Goal: Task Accomplishment & Management: Manage account settings

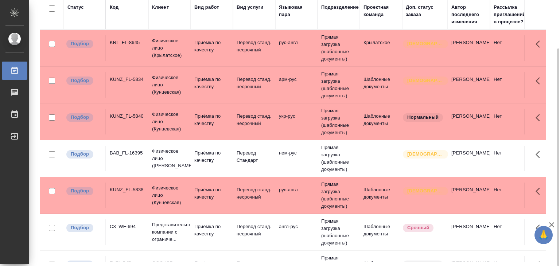
scroll to position [109, 0]
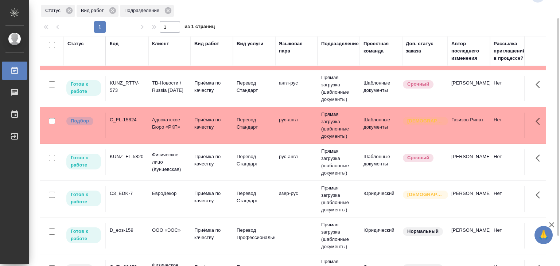
scroll to position [325, 0]
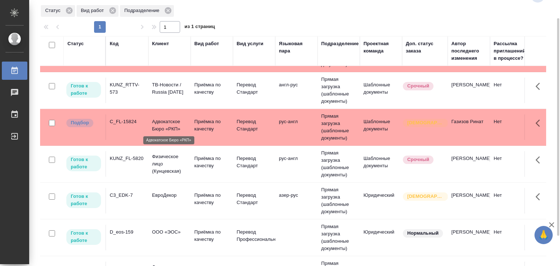
click at [160, 123] on p "Адвокатское Бюро «РКП»" at bounding box center [169, 125] width 35 height 15
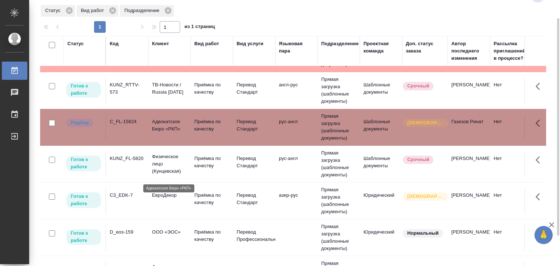
scroll to position [253, 0]
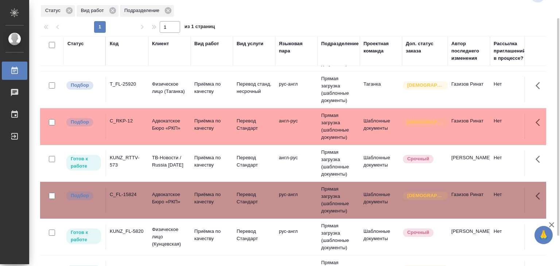
click at [171, 126] on p "Адвокатское Бюро «РКП»" at bounding box center [169, 124] width 35 height 15
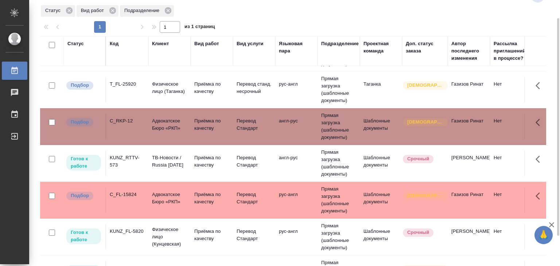
click at [144, 87] on td "T_FL-25920" at bounding box center [127, 90] width 42 height 26
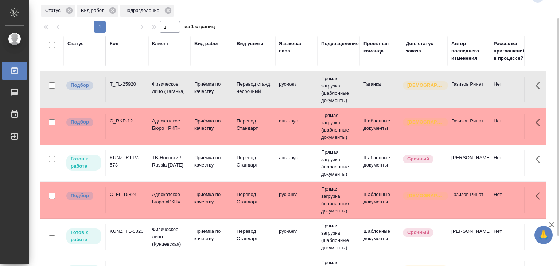
scroll to position [180, 0]
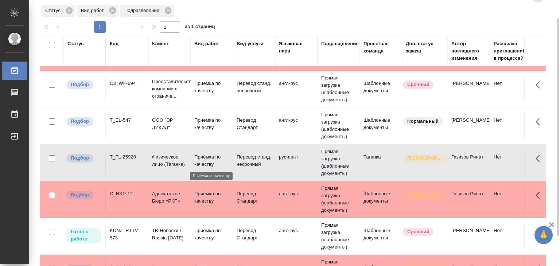
click at [156, 122] on p "ООО "ЭР ЛИКИД"" at bounding box center [169, 124] width 35 height 15
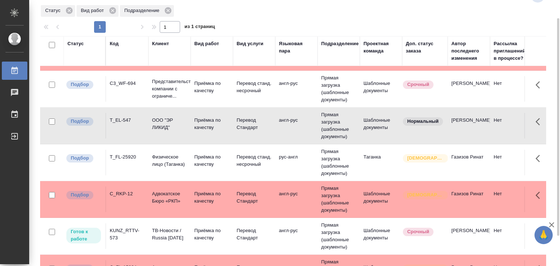
click at [151, 89] on td "Представительство компании с ограниче..." at bounding box center [169, 88] width 42 height 29
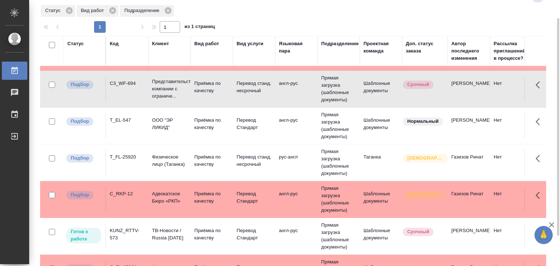
scroll to position [70, 0]
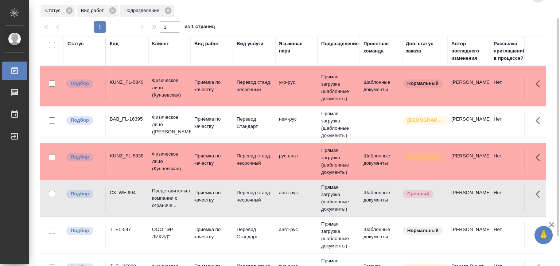
click at [149, 155] on td "Физическое лицо (Кунцевская)" at bounding box center [169, 161] width 42 height 29
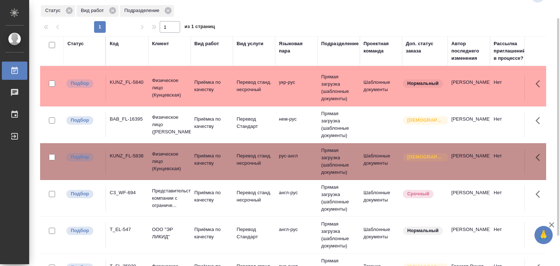
click at [149, 119] on td "Физическое лицо (Бабушкинская)" at bounding box center [169, 124] width 42 height 29
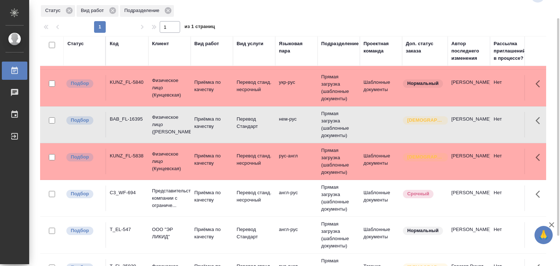
scroll to position [0, 0]
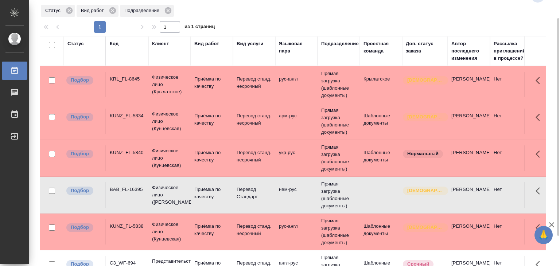
click at [148, 158] on td "KUNZ_FL-5840" at bounding box center [127, 158] width 42 height 26
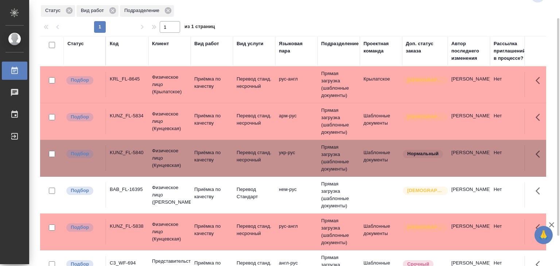
click at [148, 158] on td "KUNZ_FL-5840" at bounding box center [127, 158] width 42 height 26
click at [145, 120] on td "KUNZ_FL-5834" at bounding box center [127, 122] width 42 height 26
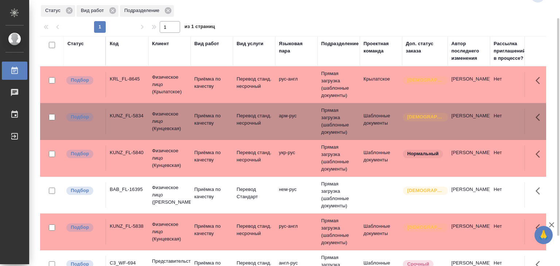
click at [148, 83] on td "KRL_FL-8645" at bounding box center [127, 85] width 42 height 26
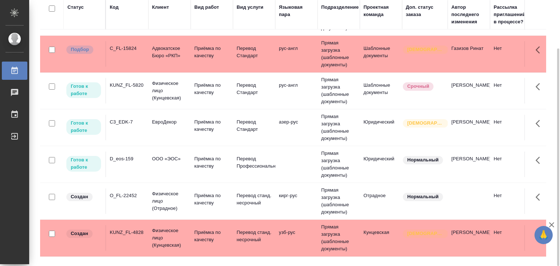
scroll to position [401, 0]
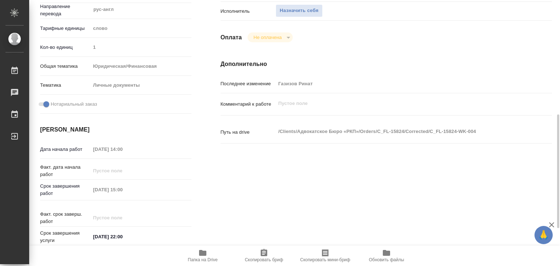
scroll to position [182, 0]
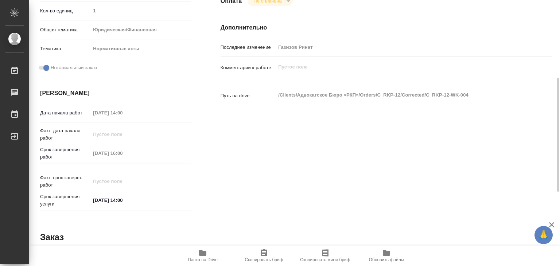
scroll to position [109, 0]
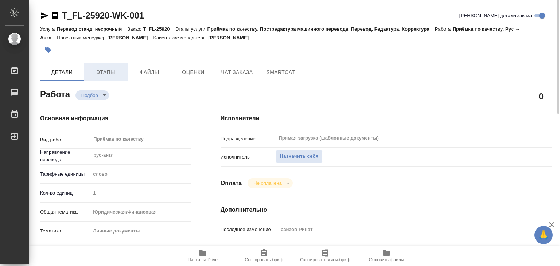
click at [112, 73] on span "Этапы" at bounding box center [105, 72] width 35 height 9
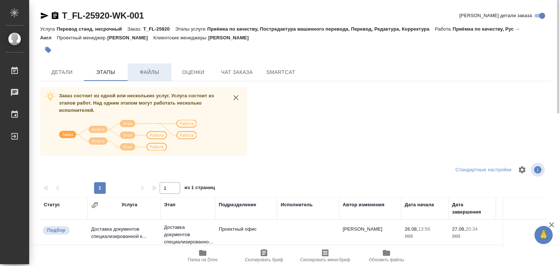
click at [147, 71] on span "Файлы" at bounding box center [149, 72] width 35 height 9
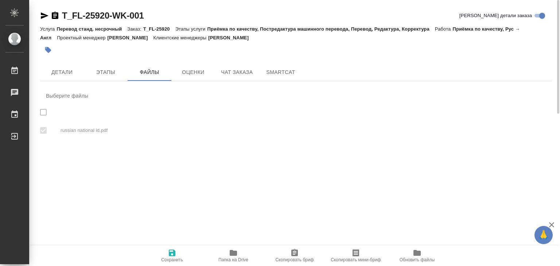
checkbox input "true"
click at [105, 70] on span "Этапы" at bounding box center [105, 72] width 35 height 9
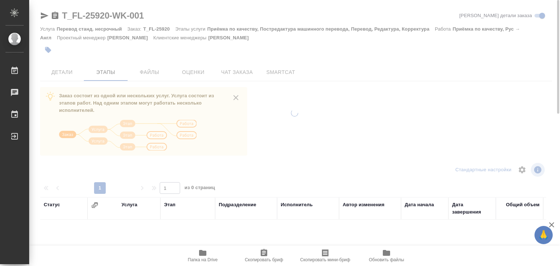
click at [63, 71] on div at bounding box center [294, 133] width 531 height 266
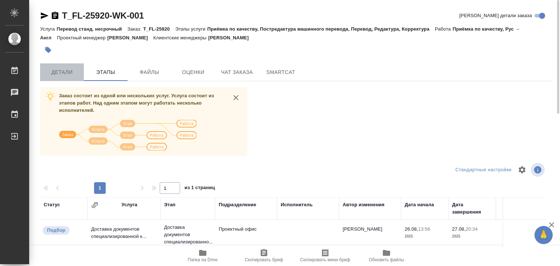
click at [69, 71] on span "Детали" at bounding box center [61, 72] width 35 height 9
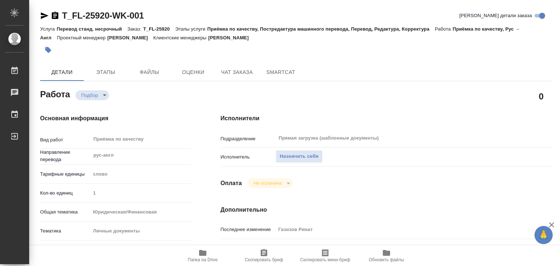
type textarea "x"
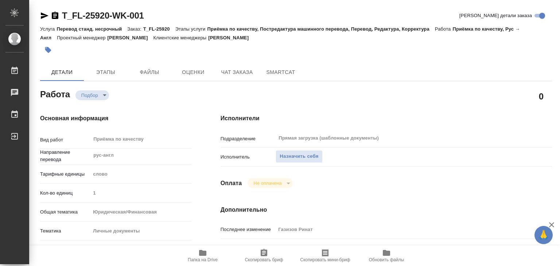
type textarea "x"
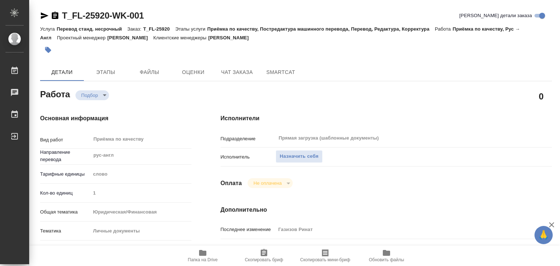
type textarea "x"
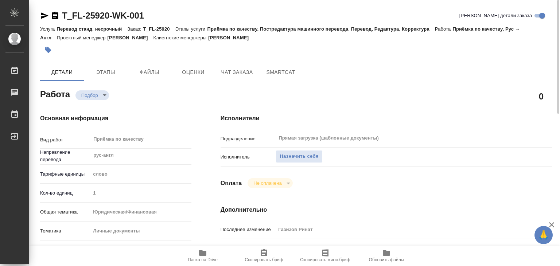
click at [312, 149] on div "Подразделение Прямая загрузка (шаблонные документы) ​" at bounding box center [385, 141] width 331 height 19
click at [310, 158] on span "Назначить себя" at bounding box center [299, 156] width 39 height 8
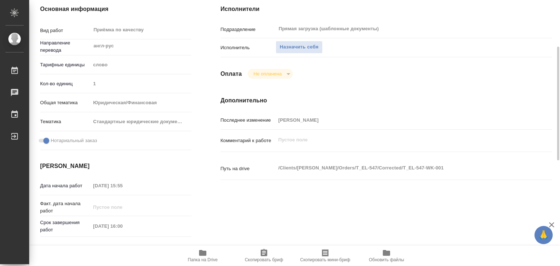
scroll to position [146, 0]
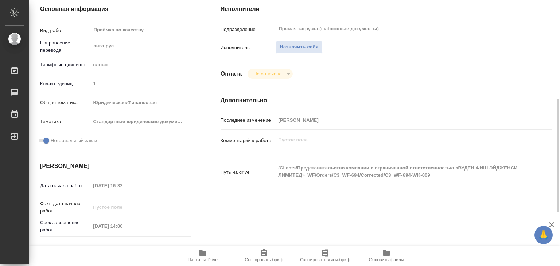
scroll to position [182, 0]
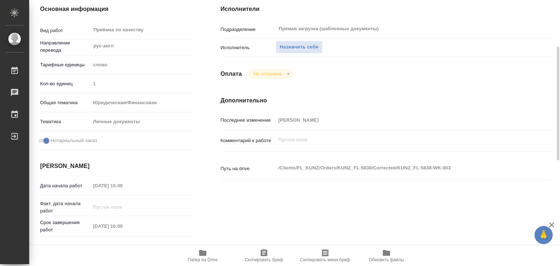
scroll to position [146, 0]
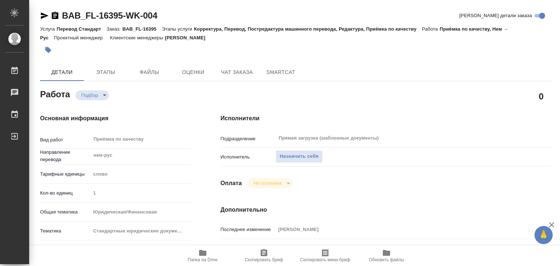
scroll to position [146, 0]
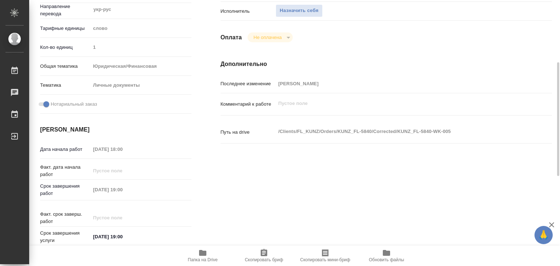
scroll to position [182, 0]
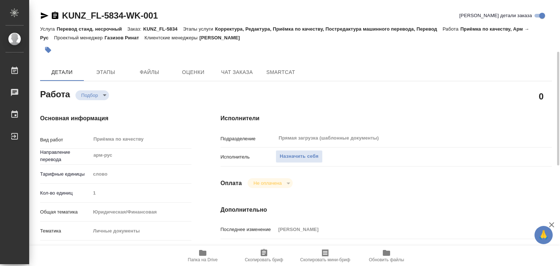
scroll to position [146, 0]
type textarea "x"
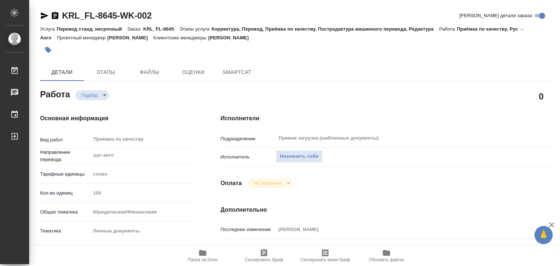
type textarea "x"
click at [396, 175] on div "Исполнители Подразделение Прямая загрузка (шаблонные документы) ​ Исполнитель Н…" at bounding box center [386, 254] width 360 height 311
type textarea "x"
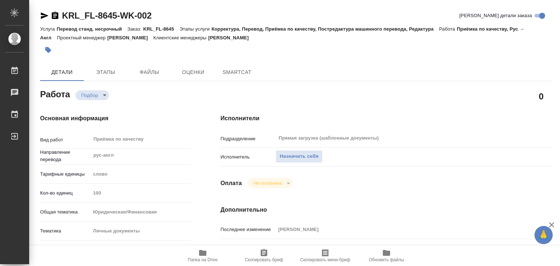
type textarea "x"
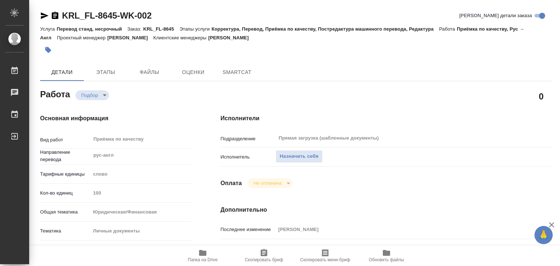
type textarea "x"
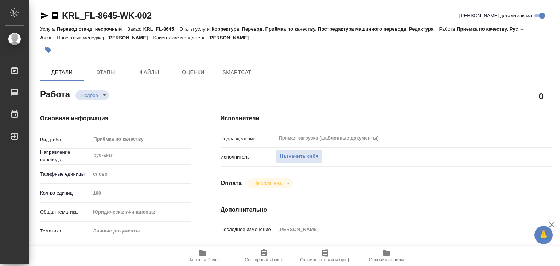
type textarea "x"
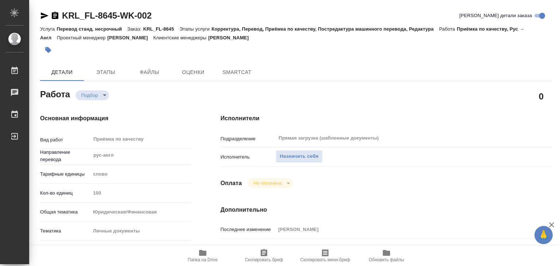
type textarea "x"
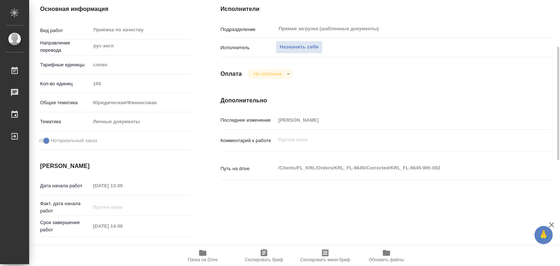
scroll to position [182, 0]
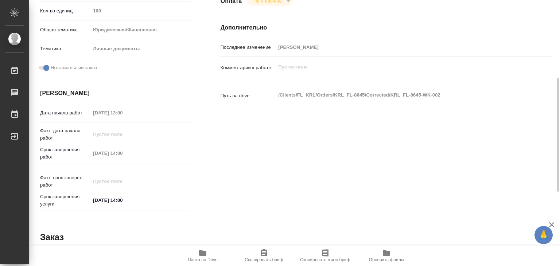
type textarea "x"
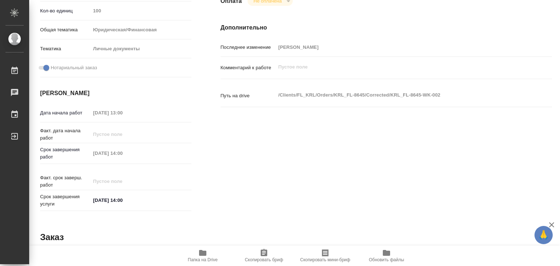
type textarea "x"
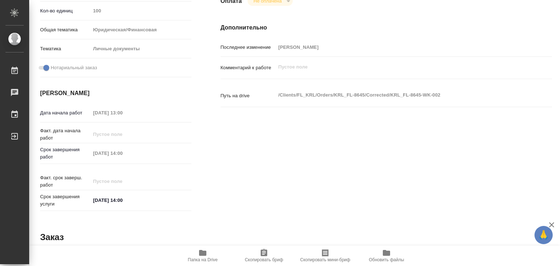
scroll to position [0, 0]
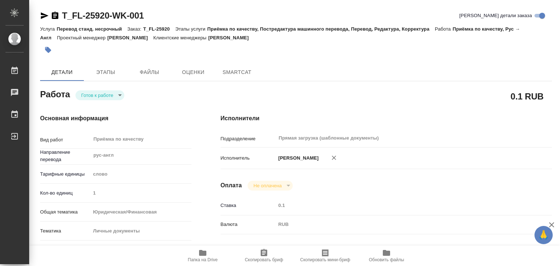
type textarea "x"
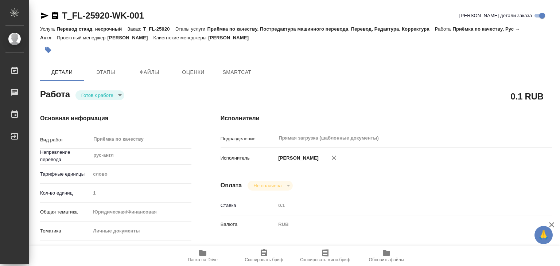
type textarea "x"
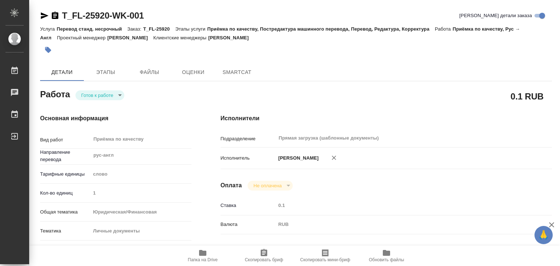
type textarea "x"
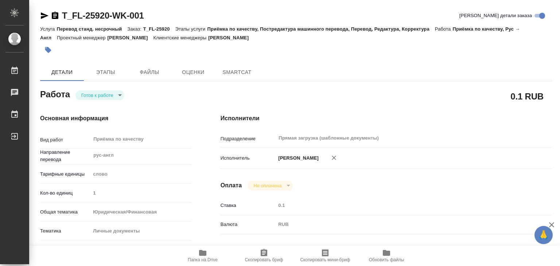
type textarea "x"
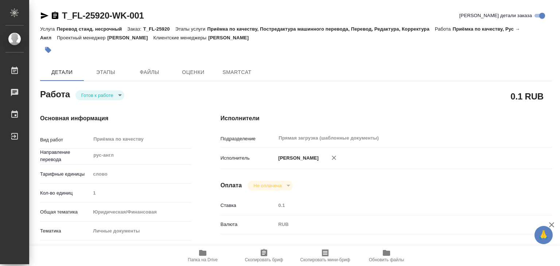
type textarea "x"
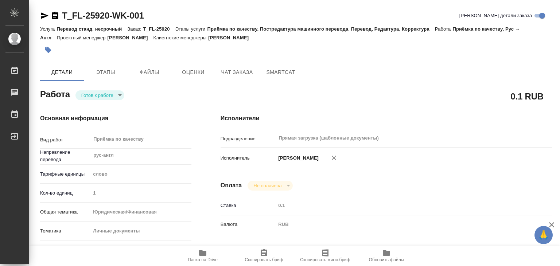
type textarea "x"
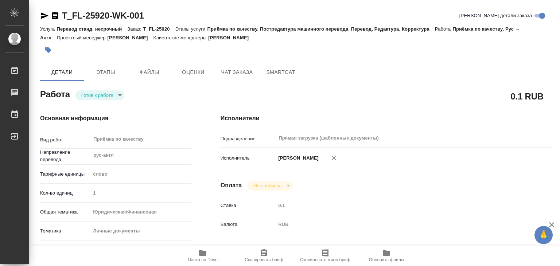
type textarea "x"
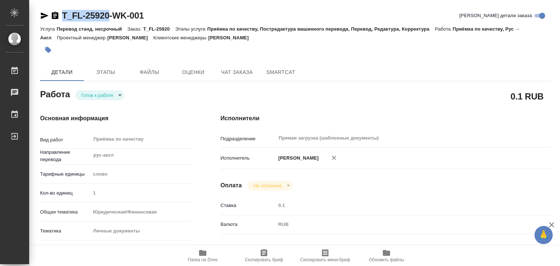
drag, startPoint x: 59, startPoint y: 7, endPoint x: 110, endPoint y: 15, distance: 51.5
copy link "T_FL-25920"
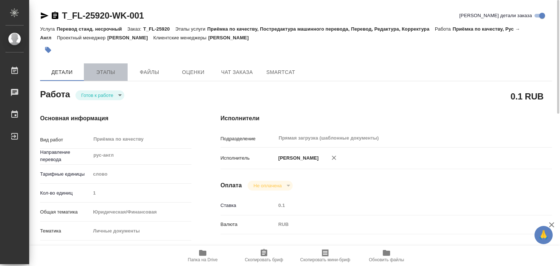
click at [102, 75] on span "Этапы" at bounding box center [105, 72] width 35 height 9
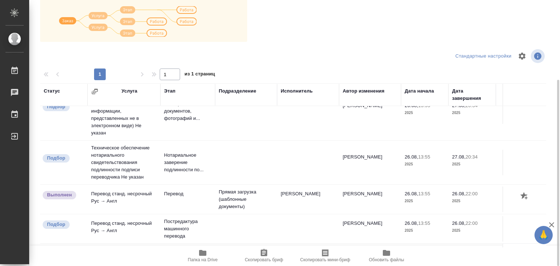
scroll to position [109, 0]
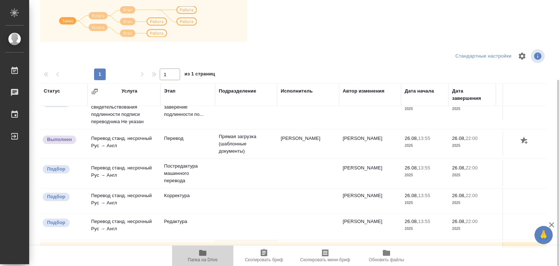
click at [208, 253] on span "Папка на Drive" at bounding box center [202, 256] width 52 height 14
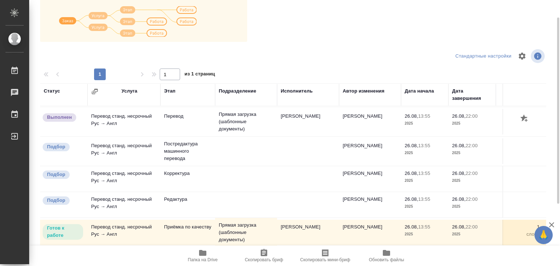
scroll to position [0, 0]
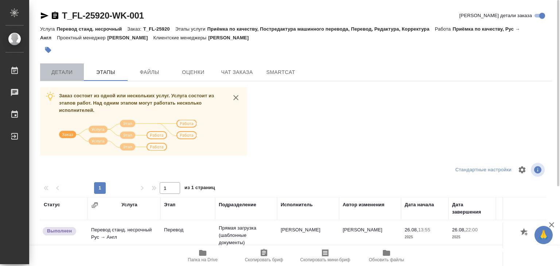
click at [62, 71] on span "Детали" at bounding box center [61, 72] width 35 height 9
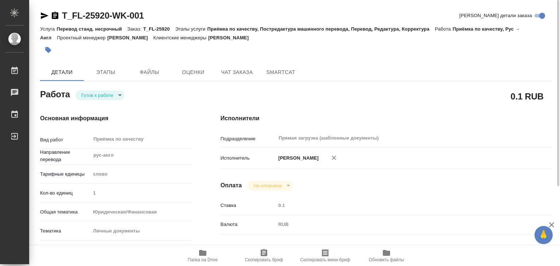
type textarea "x"
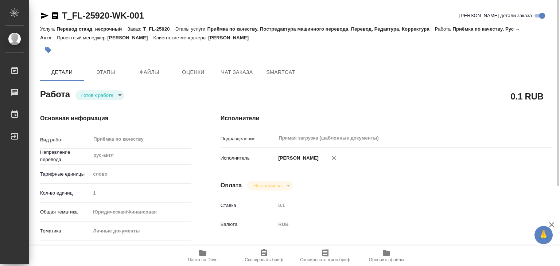
type textarea "x"
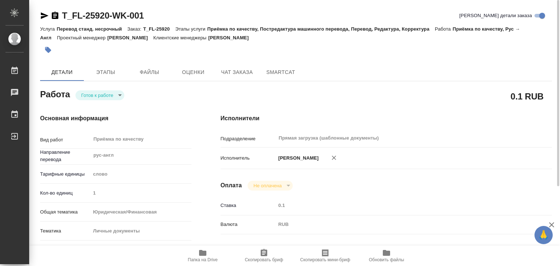
click at [101, 97] on body "🙏 .cls-1 fill:#fff; AWATERA Alilekova Valeriya Работы 0 Чаты График Выйти T_FL-…" at bounding box center [280, 133] width 560 height 266
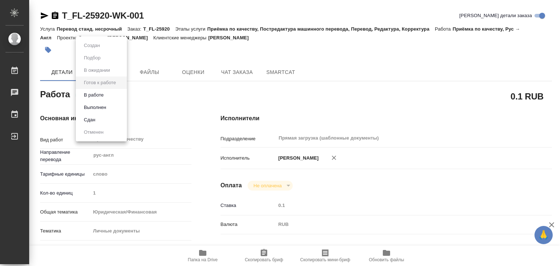
type textarea "x"
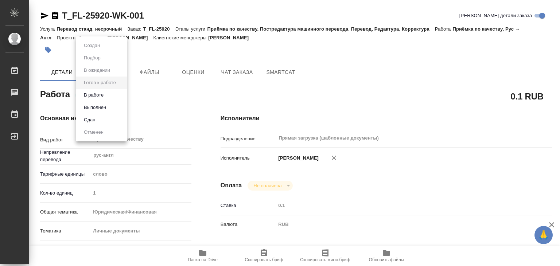
click at [112, 97] on li "В работе" at bounding box center [101, 95] width 51 height 12
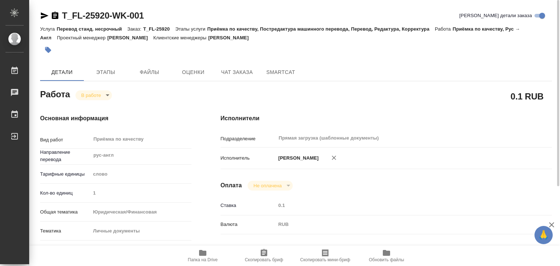
type textarea "x"
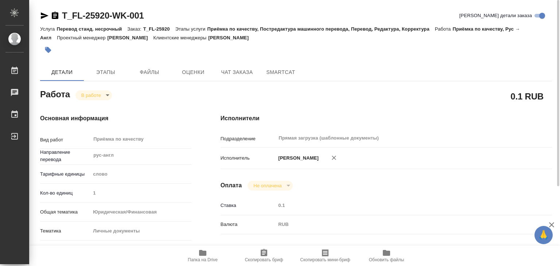
type textarea "x"
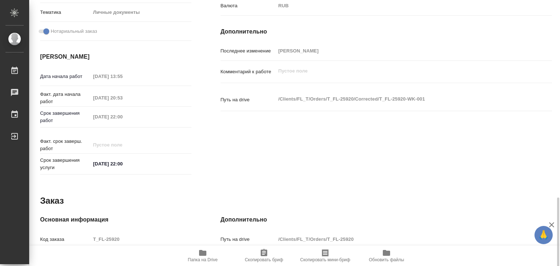
scroll to position [356, 0]
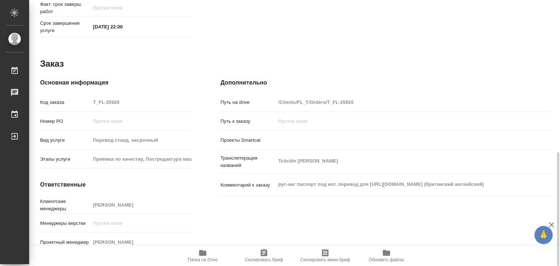
type textarea "x"
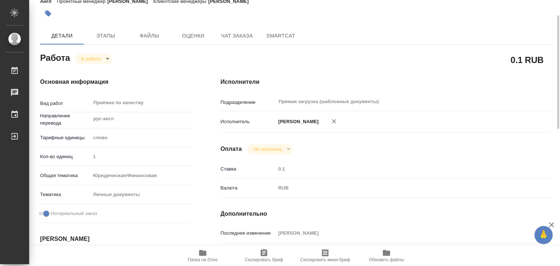
scroll to position [0, 0]
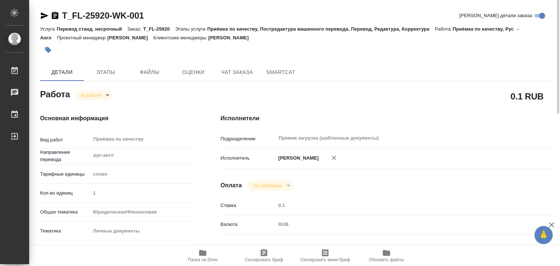
click at [51, 50] on icon "button" at bounding box center [47, 49] width 7 height 7
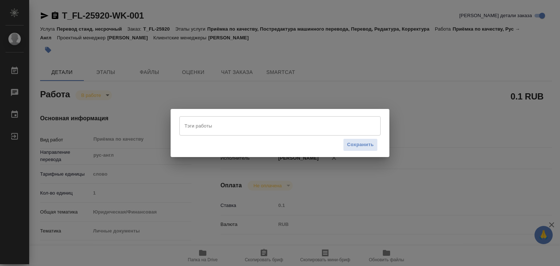
click at [281, 134] on div "Тэги работы" at bounding box center [279, 125] width 201 height 19
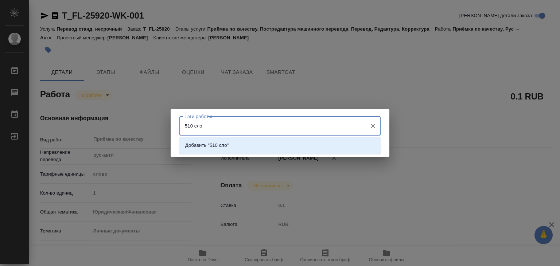
type input "510 слов"
click at [278, 147] on li "Добавить "510 слов"" at bounding box center [279, 145] width 201 height 13
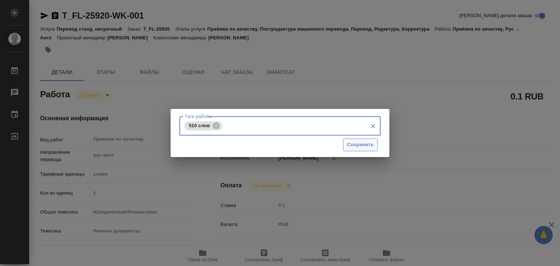
click at [350, 147] on span "Сохранить" at bounding box center [360, 145] width 27 height 8
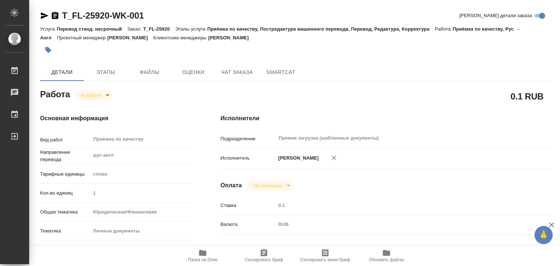
type input "inProgress"
type textarea "Приёмка по качеству"
type textarea "x"
type input "рус-англ"
type input "5a8b1489cc6b4906c91bfd90"
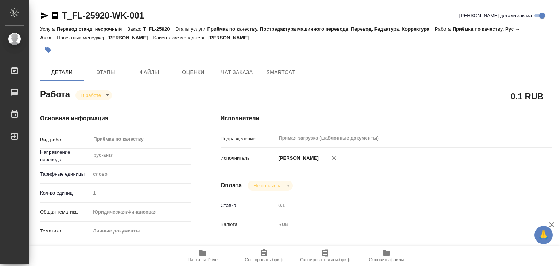
type input "1"
type input "yr-fn"
type input "5a8b8b956a9677013d343cfe"
checkbox input "true"
type input "26.08.2025 13:55"
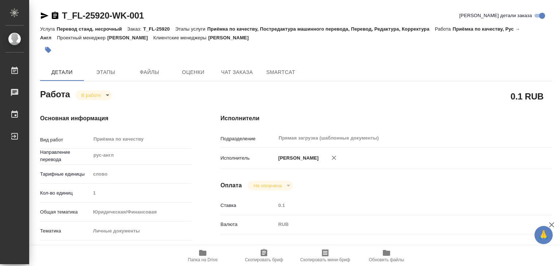
type input "26.08.2025 20:53"
type input "26.08.2025 22:00"
type input "Прямая загрузка (шаблонные документы)"
type input "notPayed"
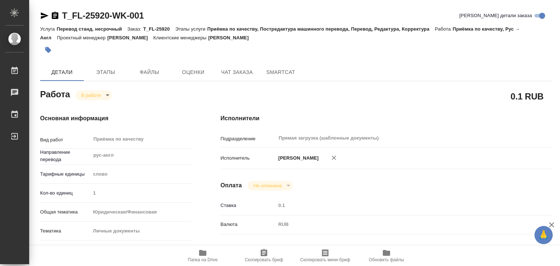
type input "0.1"
type input "RUB"
type input "Алилекова Валерия"
type textarea "x"
type textarea "/Clients/FL_T/Orders/T_FL-25920/Corrected/T_FL-25920-WK-001"
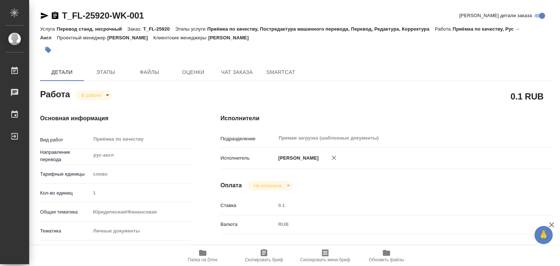
type textarea "x"
type input "T_FL-25920"
type input "Перевод станд. несрочный"
type input "Приёмка по качеству, Постредактура машинного перевода, Перевод, Редактура, Корр…"
type input "Прохорова Анастасия"
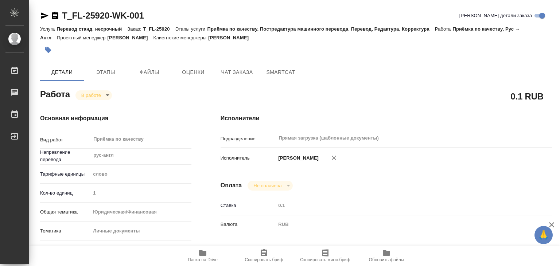
type input "/Clients/FL_T/Orders/T_FL-25920"
type textarea "Tcitcilin Timofei Sergeevich"
type textarea "x"
type textarea "рус-анг паспорт под нот. перевод для http://rya.org.uk (британский английский)"
type textarea "x"
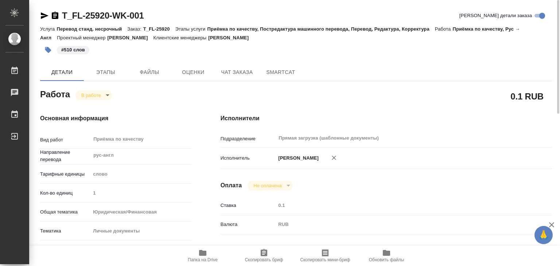
type textarea "x"
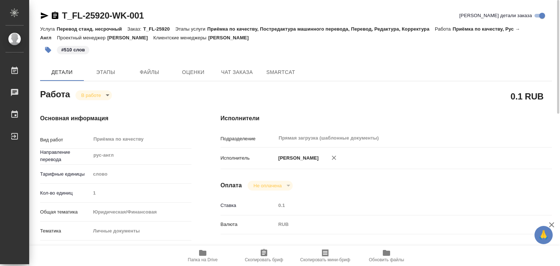
type textarea "x"
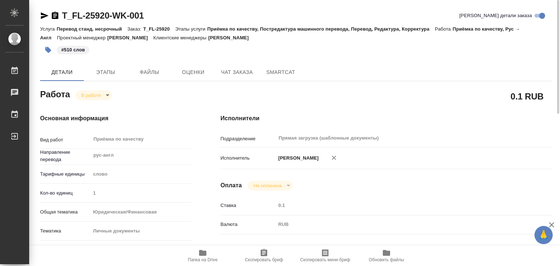
type textarea "x"
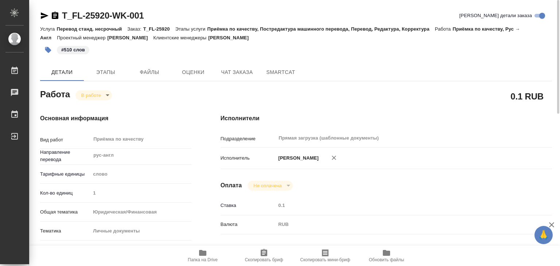
drag, startPoint x: 287, startPoint y: 37, endPoint x: 228, endPoint y: 40, distance: 59.5
click at [228, 40] on div "Услуга Перевод станд. несрочный Заказ: T_FL-25920 Этапы услуги Приёмка по качес…" at bounding box center [296, 32] width 512 height 17
copy p "Прохорова Анастасия"
drag, startPoint x: 60, startPoint y: 9, endPoint x: 112, endPoint y: 20, distance: 53.6
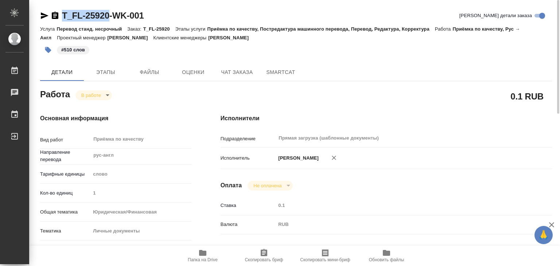
copy link "T_FL-25920"
click at [87, 95] on body "🙏 .cls-1 fill:#fff; AWATERA Alilekova Valeriya Работы 0 Чаты График Выйти T_FL-…" at bounding box center [280, 133] width 560 height 266
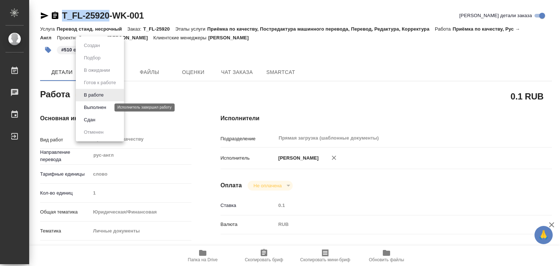
click at [106, 106] on button "Выполнен" at bounding box center [95, 108] width 27 height 8
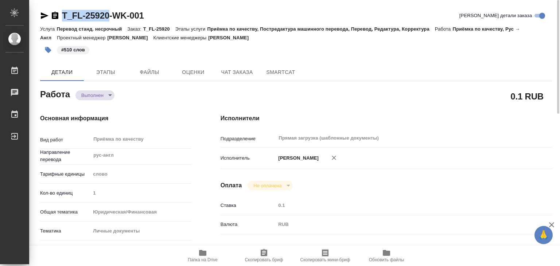
type textarea "x"
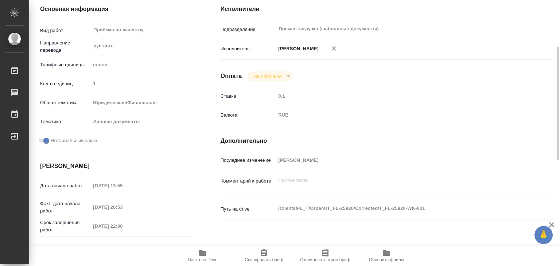
type textarea "x"
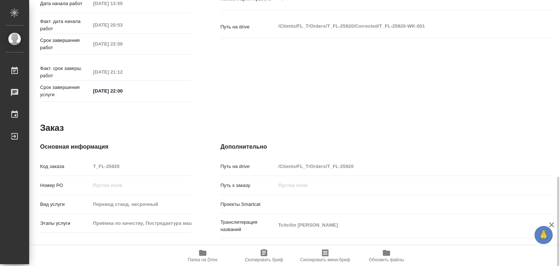
scroll to position [356, 0]
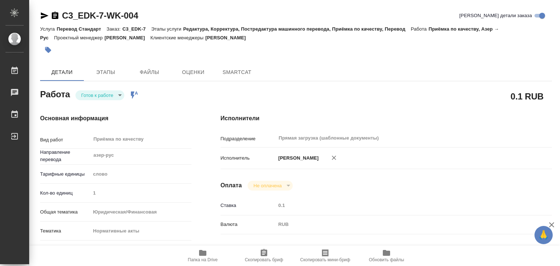
type textarea "x"
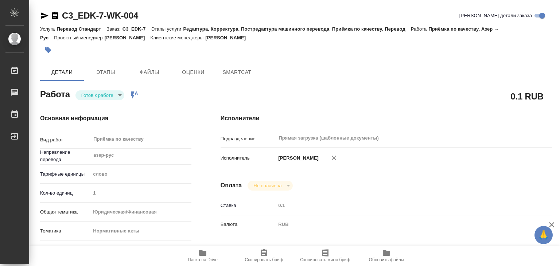
type textarea "x"
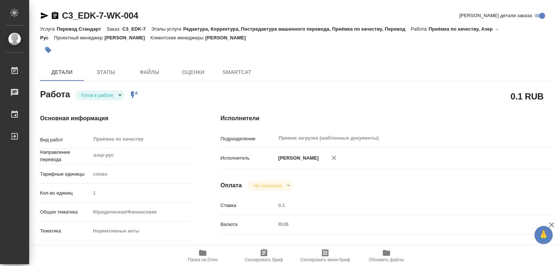
type textarea "x"
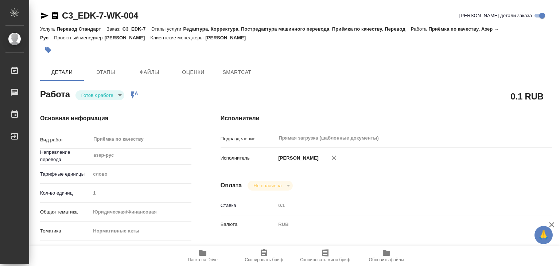
type textarea "x"
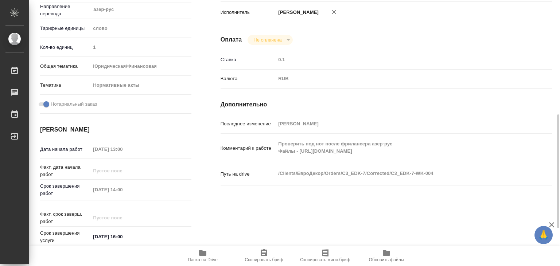
scroll to position [182, 0]
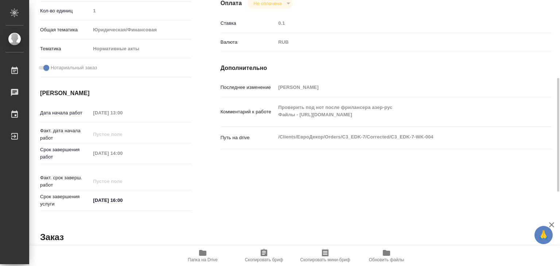
type textarea "x"
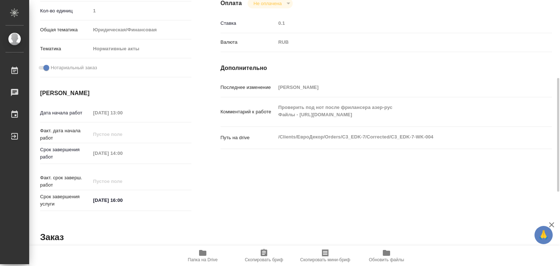
click at [205, 254] on icon "button" at bounding box center [202, 253] width 7 height 6
type textarea "x"
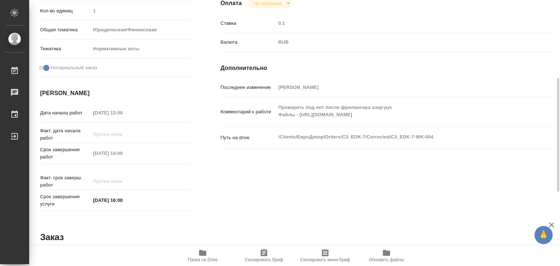
type textarea "x"
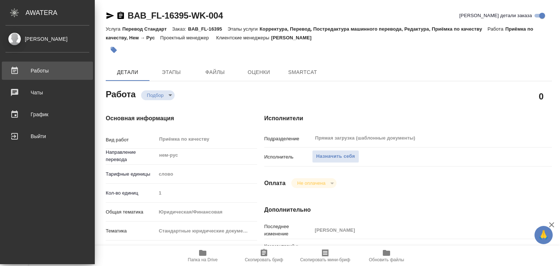
type textarea "x"
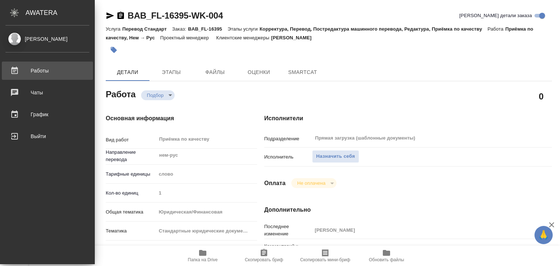
type textarea "x"
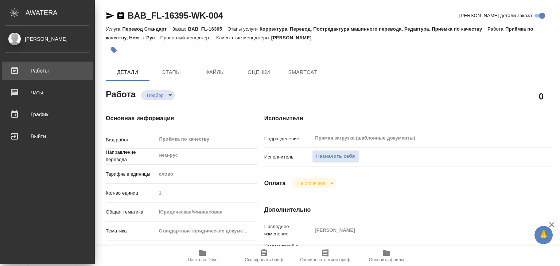
click at [25, 68] on div "Работы" at bounding box center [47, 70] width 84 height 11
type textarea "x"
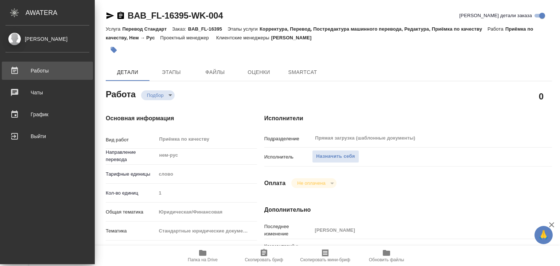
type textarea "x"
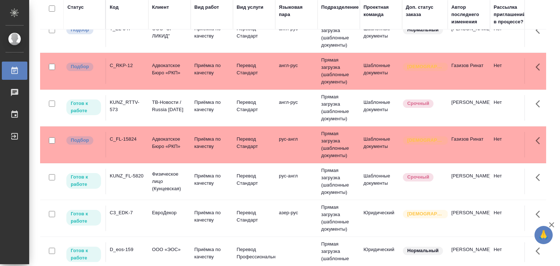
scroll to position [255, 0]
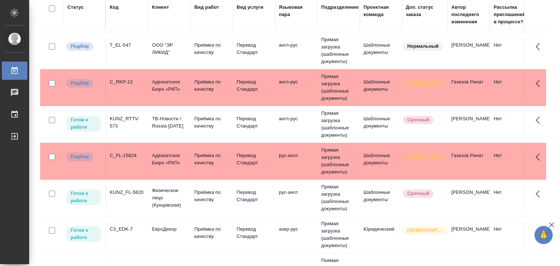
click at [152, 163] on p "Адвокатское Бюро «РКП»" at bounding box center [169, 159] width 35 height 15
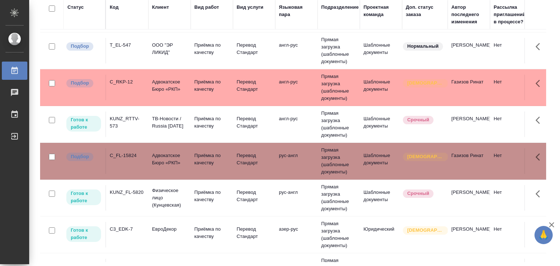
click at [152, 93] on td "Адвокатское Бюро «РКП»" at bounding box center [169, 88] width 42 height 26
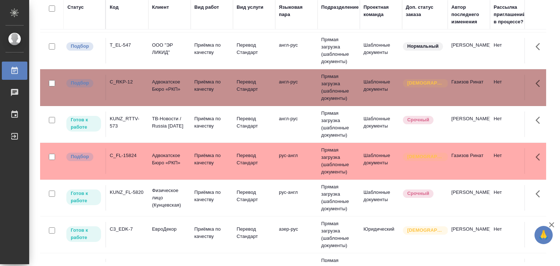
click at [158, 51] on p "ООО "ЭР ЛИКИД"" at bounding box center [169, 49] width 35 height 15
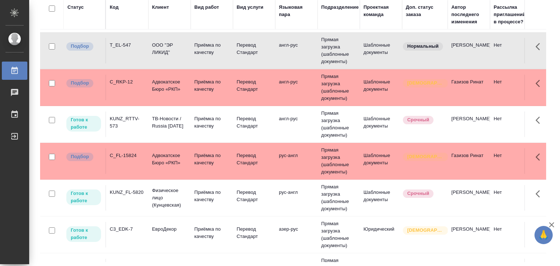
scroll to position [182, 0]
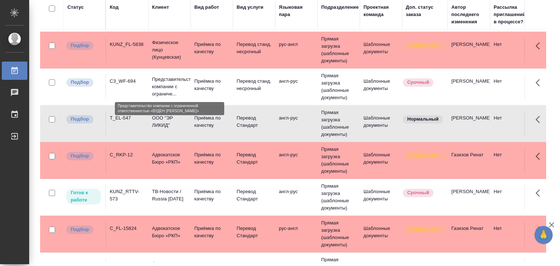
click at [182, 89] on p "Представительство компании с ограниче..." at bounding box center [169, 87] width 35 height 22
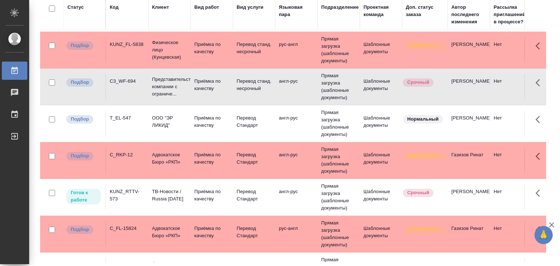
click at [180, 46] on p "Физическое лицо (Кунцевская)" at bounding box center [169, 50] width 35 height 22
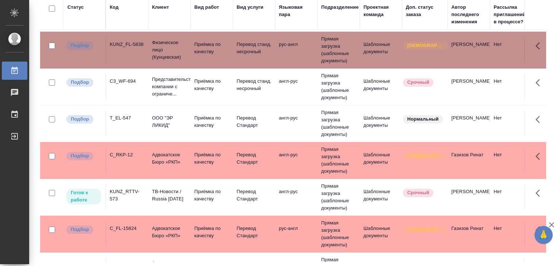
scroll to position [73, 0]
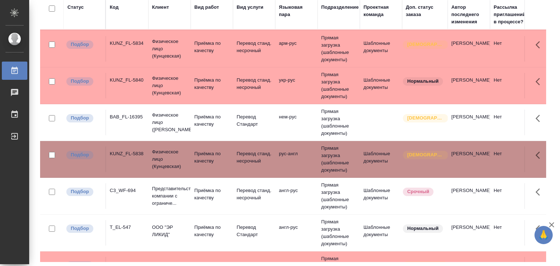
click at [179, 124] on p "Физическое лицо (Бабушкинская)" at bounding box center [169, 123] width 35 height 22
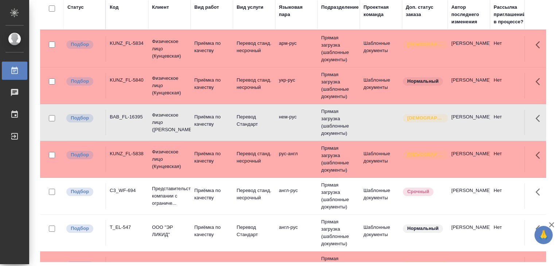
click at [166, 83] on p "Физическое лицо (Кунцевская)" at bounding box center [169, 86] width 35 height 22
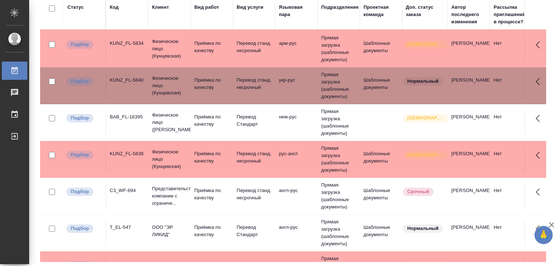
click at [161, 47] on p "Физическое лицо (Кунцевская)" at bounding box center [169, 49] width 35 height 22
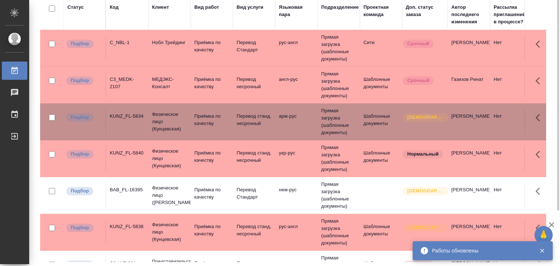
scroll to position [23, 0]
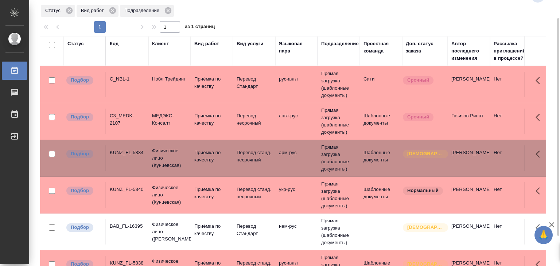
click at [141, 126] on td "C3_MEDK-2107" at bounding box center [127, 122] width 42 height 26
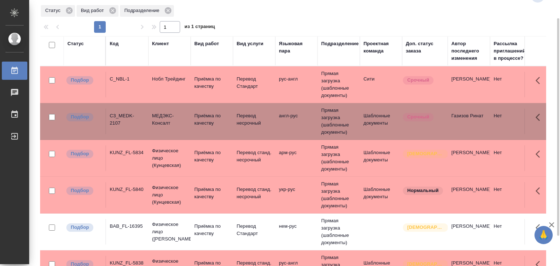
click at [159, 78] on p "Нобл Трейдинг" at bounding box center [169, 78] width 35 height 7
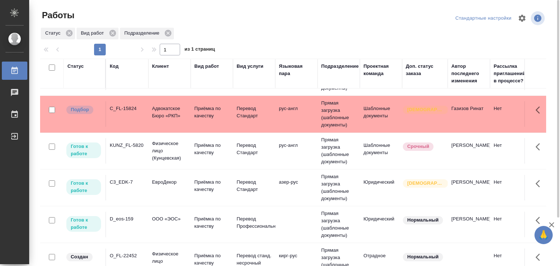
scroll to position [362, 0]
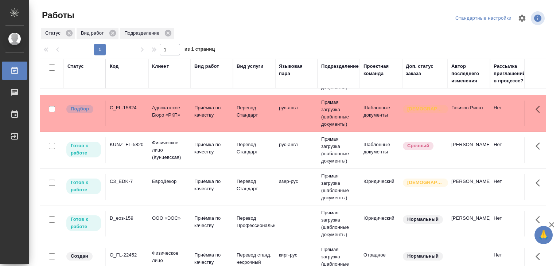
click at [150, 190] on td "ЕвроДекор" at bounding box center [169, 187] width 42 height 26
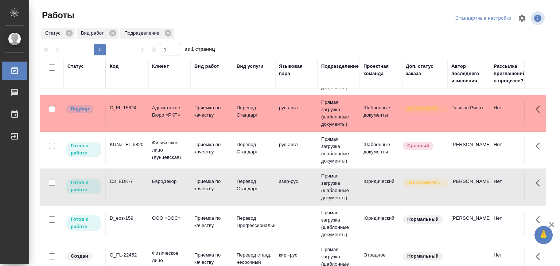
click at [133, 219] on div "D_eos-159" at bounding box center [127, 218] width 35 height 7
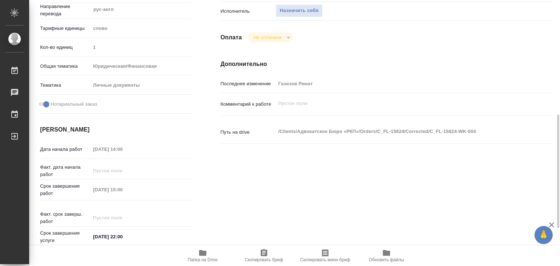
scroll to position [182, 0]
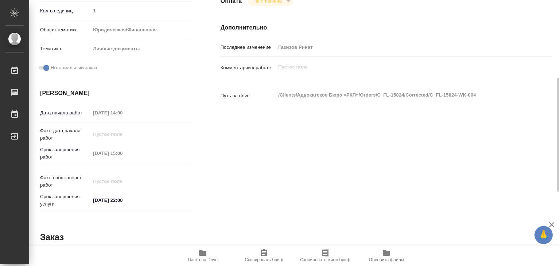
click at [203, 253] on icon "button" at bounding box center [202, 253] width 7 height 6
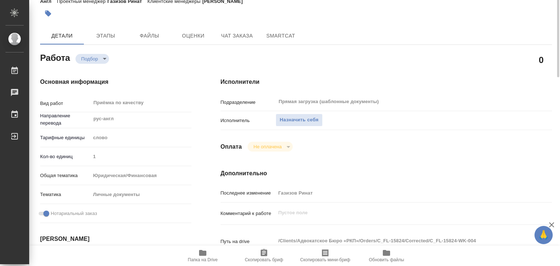
scroll to position [0, 0]
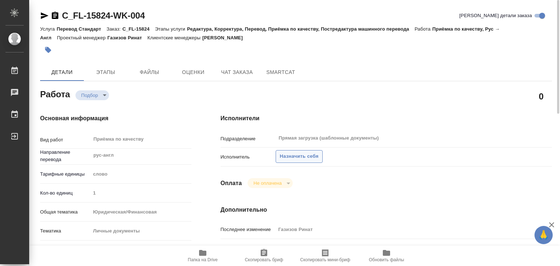
click at [299, 155] on span "Назначить себя" at bounding box center [299, 156] width 39 height 8
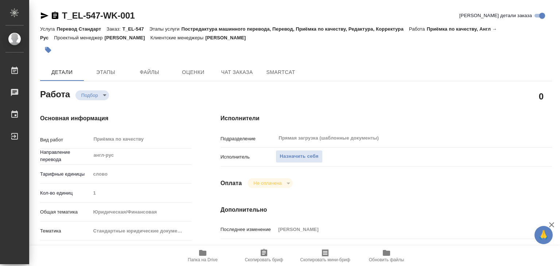
type textarea "x"
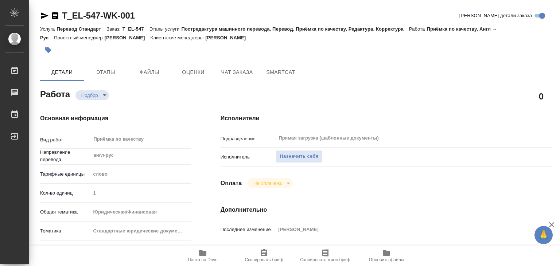
type textarea "x"
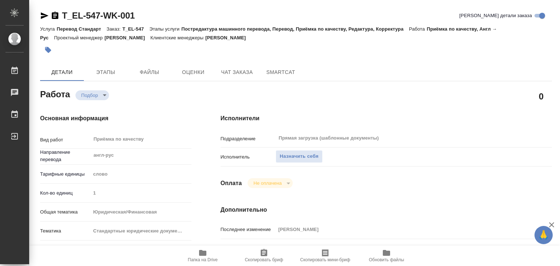
type textarea "x"
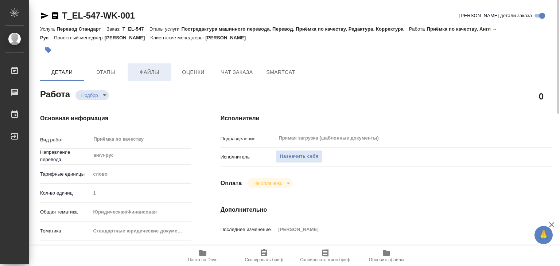
click at [138, 67] on button "Файлы" at bounding box center [150, 71] width 44 height 17
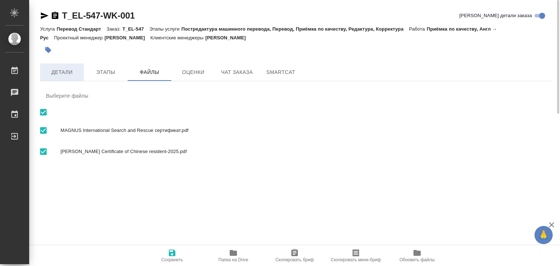
click at [60, 71] on span "Детали" at bounding box center [61, 72] width 35 height 9
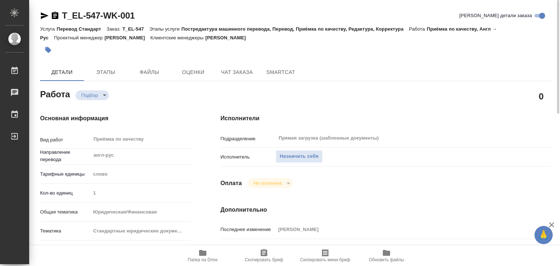
type textarea "x"
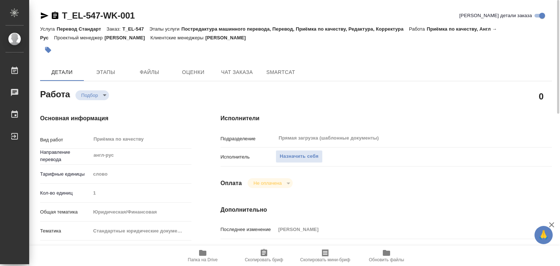
type textarea "x"
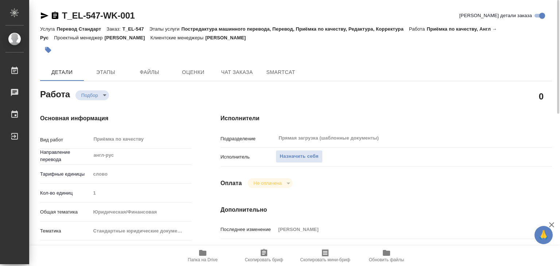
type textarea "x"
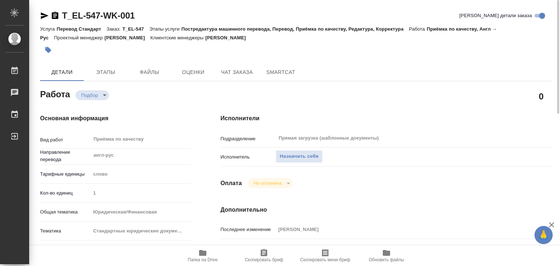
scroll to position [146, 0]
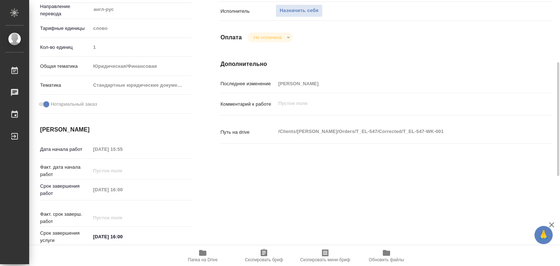
click at [339, 189] on div "Исполнители Подразделение Прямая загрузка (шаблонные документы) ​ Исполнитель Н…" at bounding box center [386, 109] width 360 height 311
click at [196, 254] on span "Папка на Drive" at bounding box center [202, 256] width 52 height 14
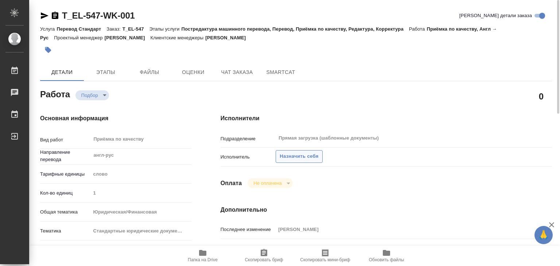
click at [293, 159] on span "Назначить себя" at bounding box center [299, 156] width 39 height 8
type textarea "x"
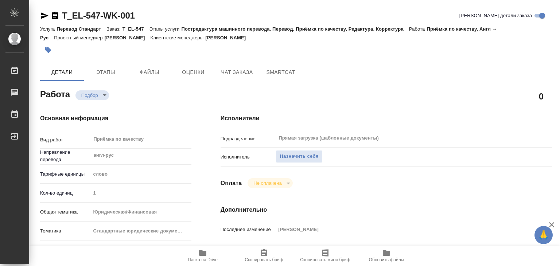
type textarea "x"
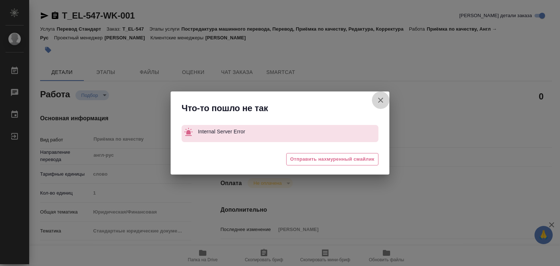
click at [378, 100] on icon "button" at bounding box center [380, 100] width 9 height 9
type textarea "x"
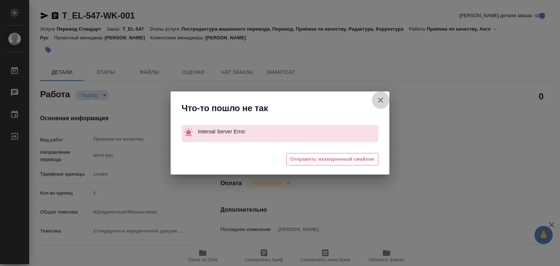
type textarea "x"
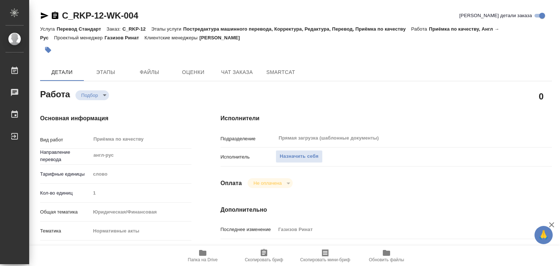
type textarea "x"
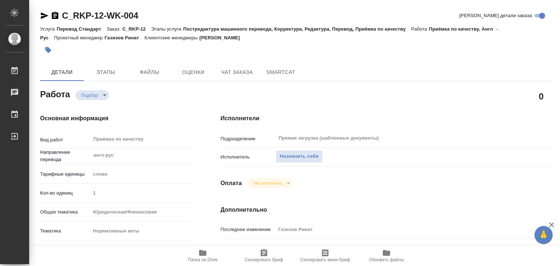
type textarea "x"
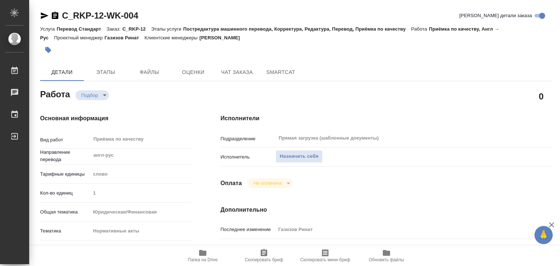
type textarea "x"
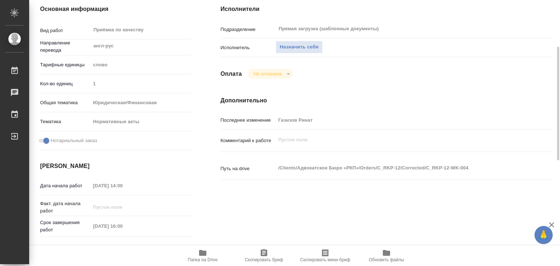
scroll to position [36, 0]
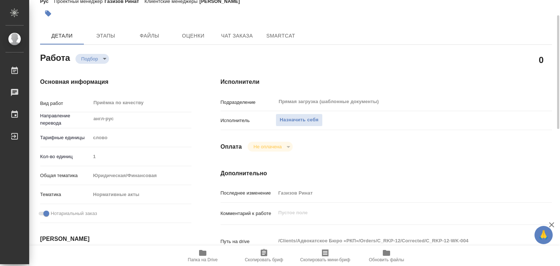
click at [198, 255] on icon "button" at bounding box center [202, 253] width 9 height 9
click at [294, 116] on span "Назначить себя" at bounding box center [299, 120] width 39 height 8
type textarea "x"
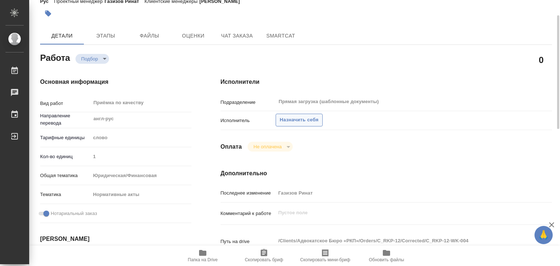
type textarea "x"
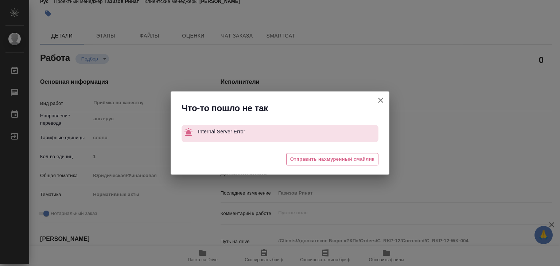
click at [379, 102] on icon "button" at bounding box center [380, 100] width 5 height 5
type textarea "x"
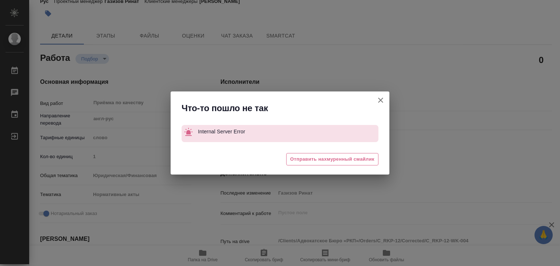
type textarea "x"
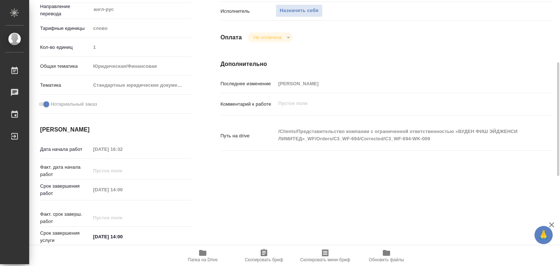
scroll to position [36, 0]
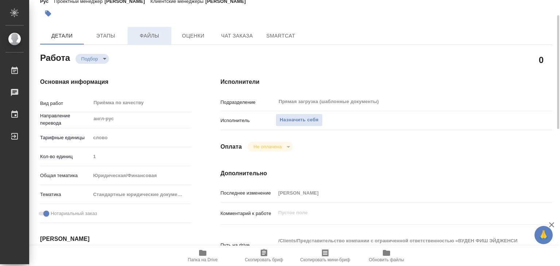
click at [140, 34] on span "Файлы" at bounding box center [149, 35] width 35 height 9
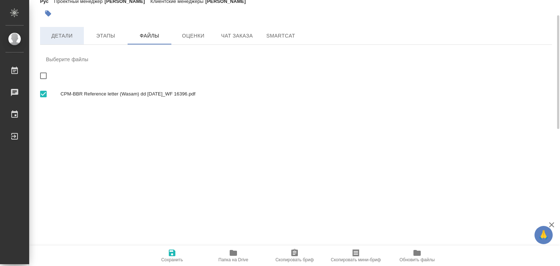
click at [55, 40] on button "Детали" at bounding box center [62, 35] width 44 height 17
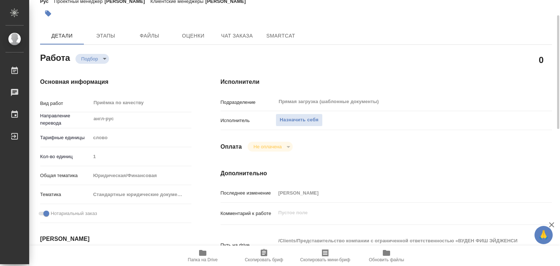
type textarea "x"
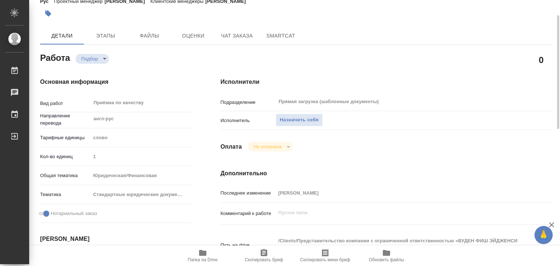
type textarea "x"
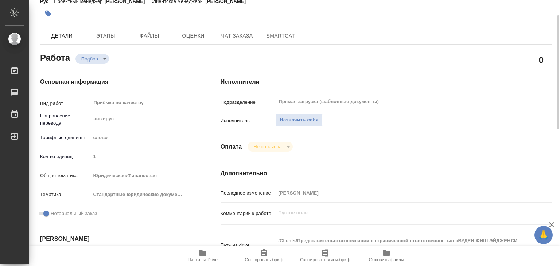
type textarea "x"
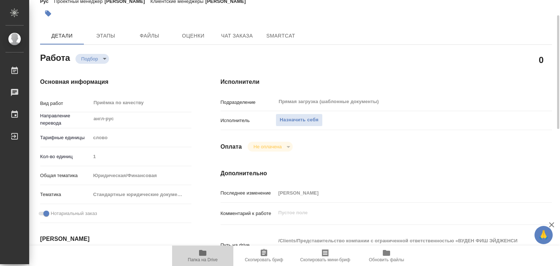
click at [201, 259] on span "Папка на Drive" at bounding box center [203, 259] width 30 height 5
click at [290, 121] on span "Назначить себя" at bounding box center [299, 120] width 39 height 8
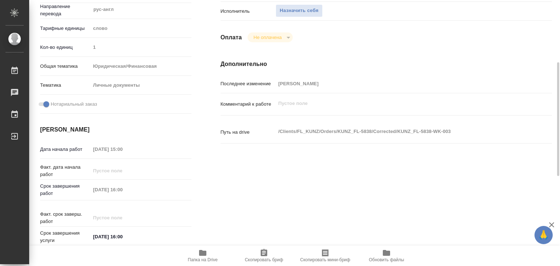
scroll to position [36, 0]
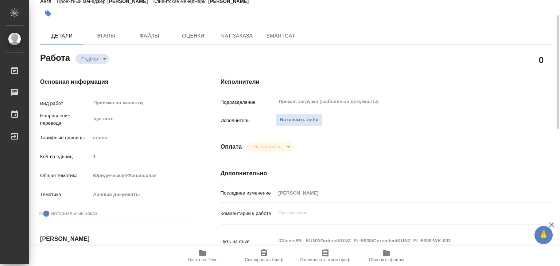
click at [207, 253] on span "Папка на Drive" at bounding box center [202, 256] width 52 height 14
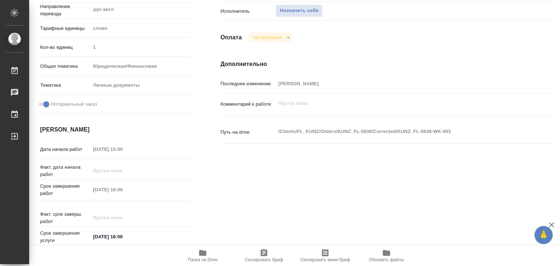
scroll to position [0, 0]
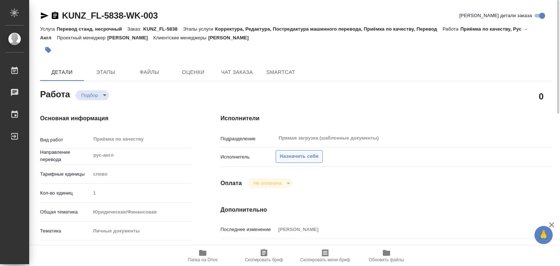
click at [286, 156] on span "Назначить себя" at bounding box center [299, 156] width 39 height 8
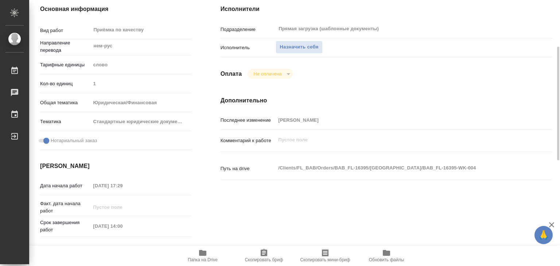
scroll to position [182, 0]
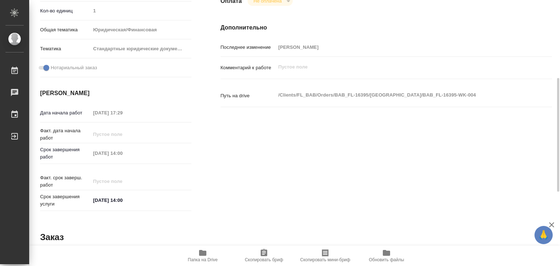
click at [205, 253] on icon "button" at bounding box center [202, 253] width 7 height 6
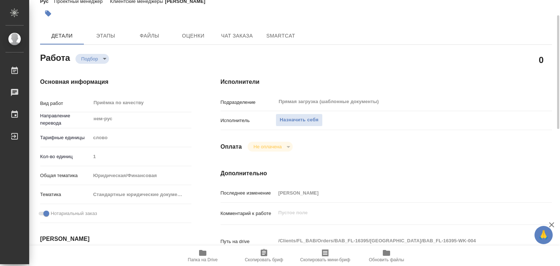
scroll to position [73, 0]
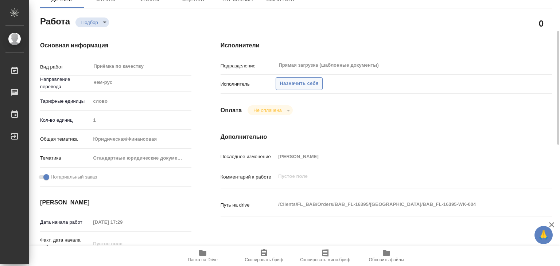
click at [293, 84] on span "Назначить себя" at bounding box center [299, 83] width 39 height 8
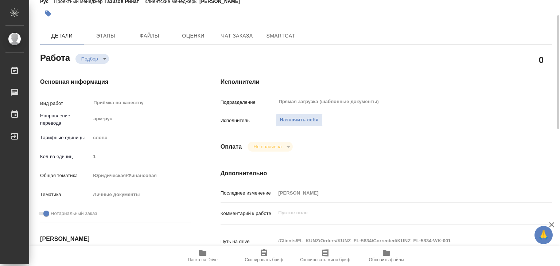
click at [207, 256] on icon "button" at bounding box center [202, 253] width 9 height 9
click at [292, 118] on span "Назначить себя" at bounding box center [299, 120] width 39 height 8
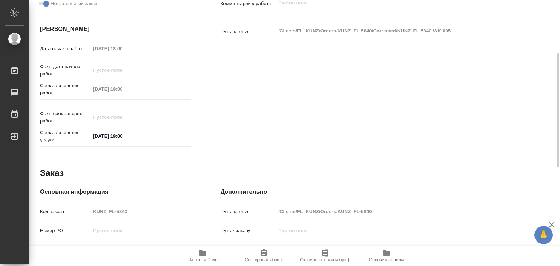
scroll to position [210, 0]
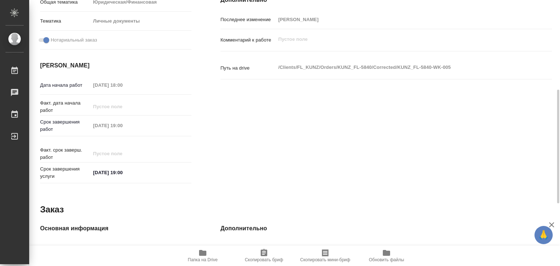
click at [214, 147] on div "Исполнители Подразделение Прямая загрузка (шаблонные документы) ​ Исполнитель Н…" at bounding box center [386, 45] width 360 height 311
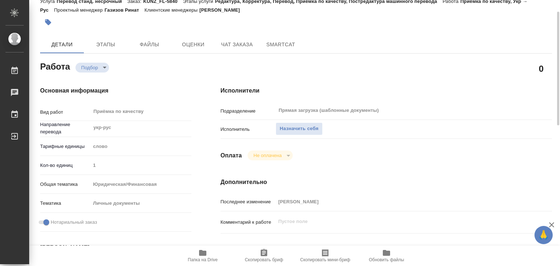
scroll to position [0, 0]
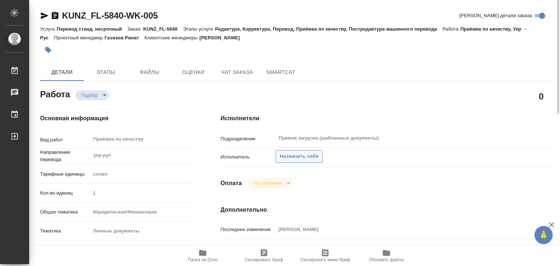
click at [294, 155] on span "Назначить себя" at bounding box center [299, 156] width 39 height 8
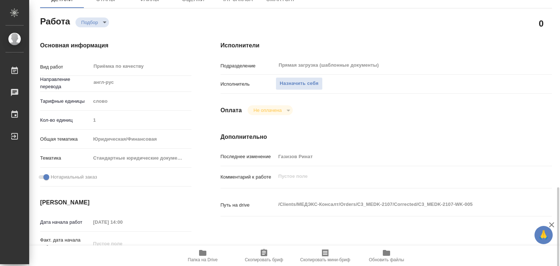
scroll to position [36, 0]
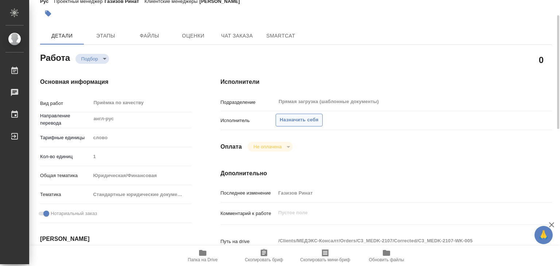
click at [292, 118] on span "Назначить себя" at bounding box center [299, 120] width 39 height 8
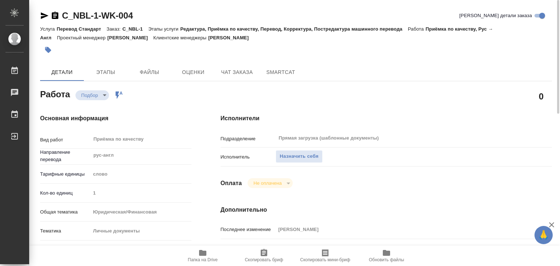
click at [208, 255] on span "Папка на Drive" at bounding box center [202, 256] width 52 height 14
click at [287, 156] on span "Назначить себя" at bounding box center [299, 156] width 39 height 8
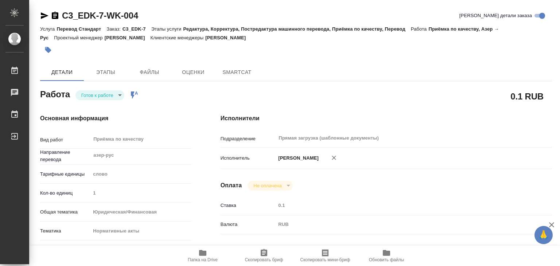
type textarea "x"
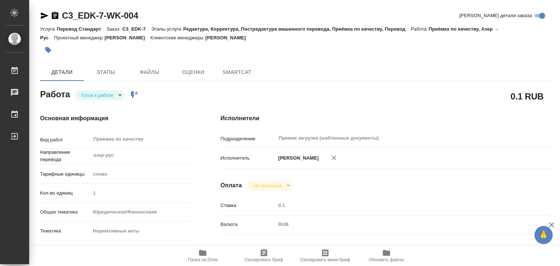
type textarea "x"
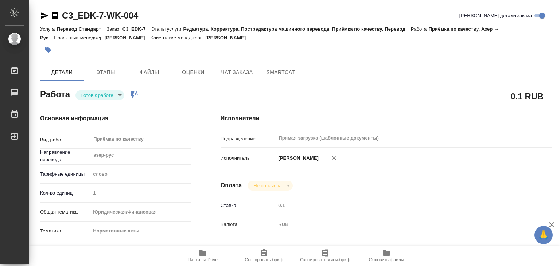
type textarea "x"
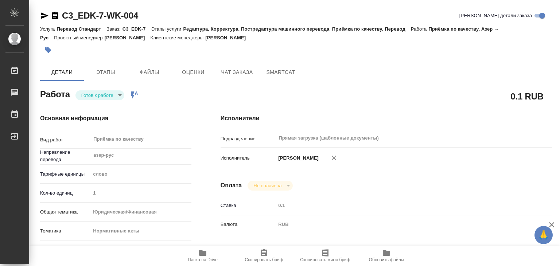
type textarea "x"
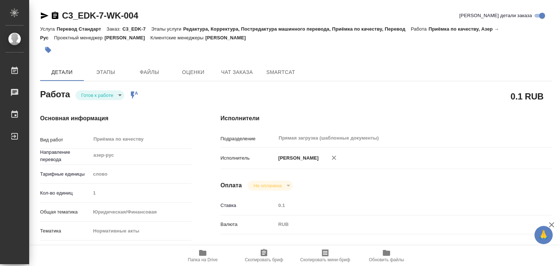
type textarea "x"
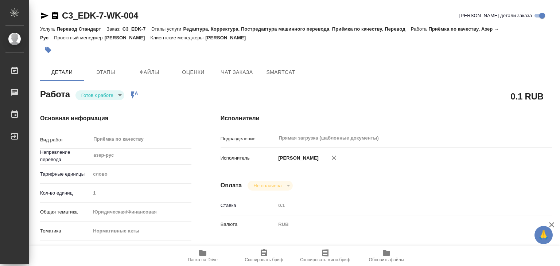
scroll to position [182, 0]
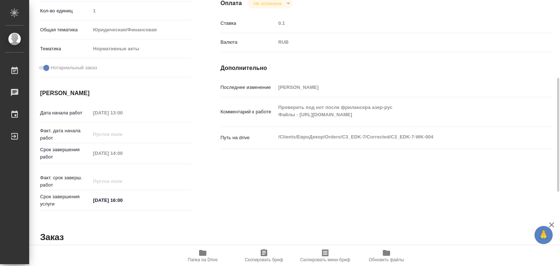
click at [207, 254] on span "Папка на Drive" at bounding box center [202, 256] width 52 height 14
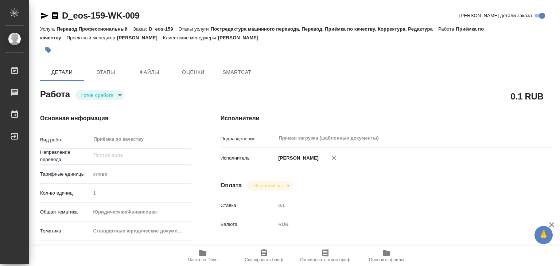
type textarea "x"
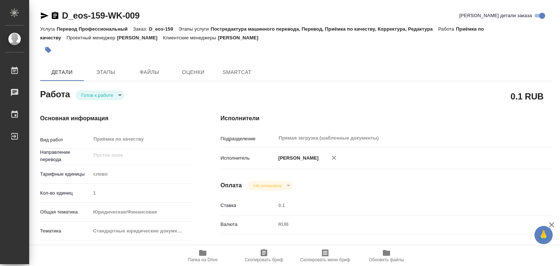
type textarea "x"
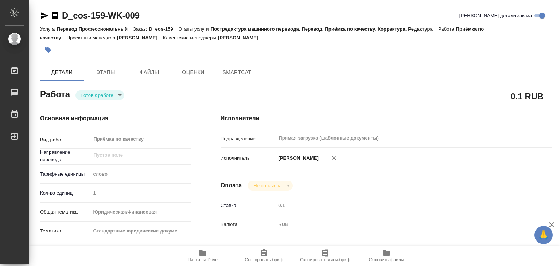
type textarea "x"
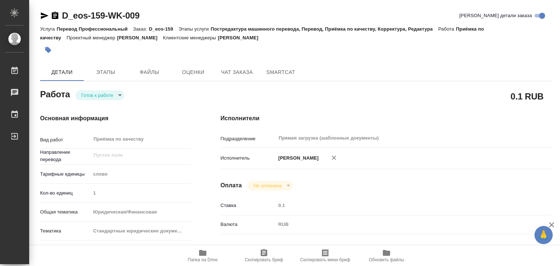
type textarea "x"
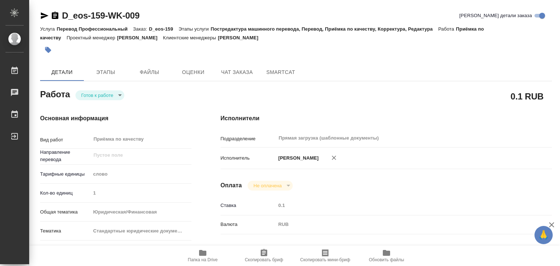
type textarea "x"
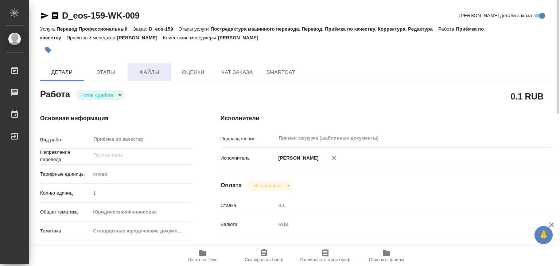
click at [142, 77] on button "Файлы" at bounding box center [150, 71] width 44 height 17
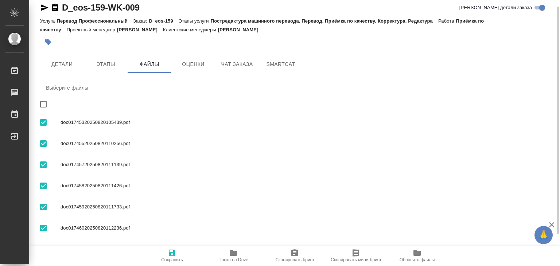
scroll to position [44, 0]
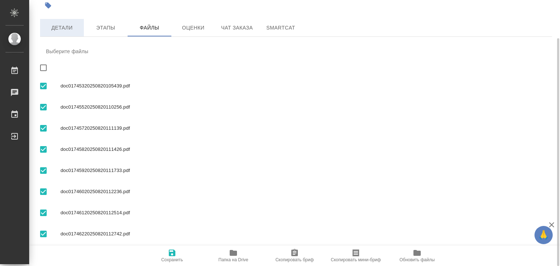
click at [66, 28] on span "Детали" at bounding box center [61, 27] width 35 height 9
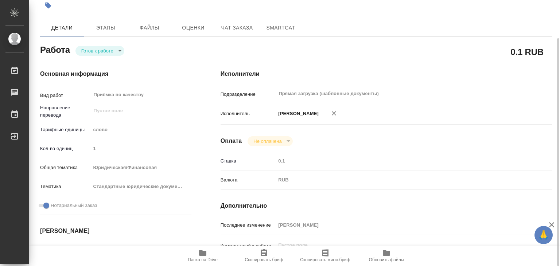
type textarea "x"
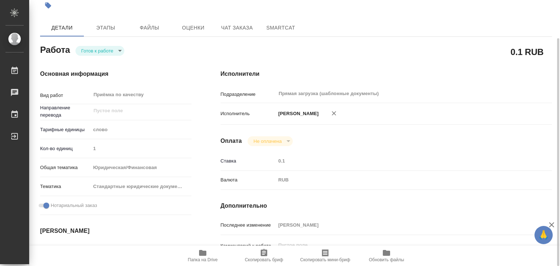
type textarea "x"
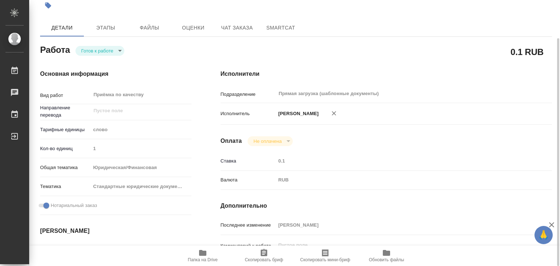
type textarea "x"
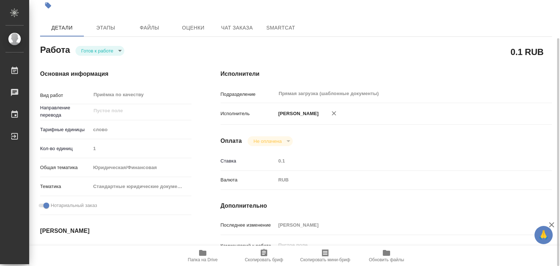
click at [204, 254] on icon "button" at bounding box center [202, 253] width 7 height 6
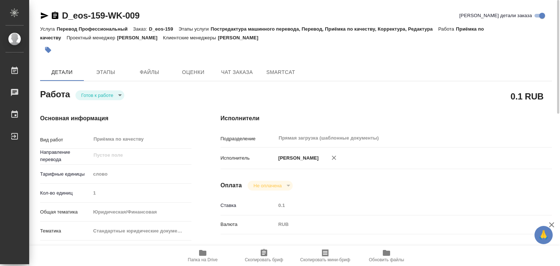
scroll to position [146, 0]
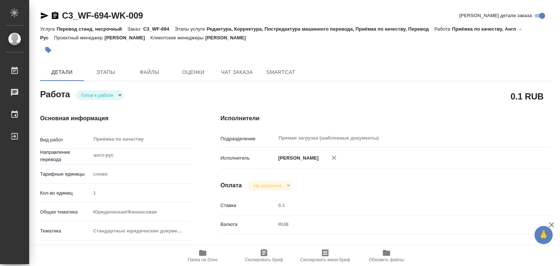
type textarea "x"
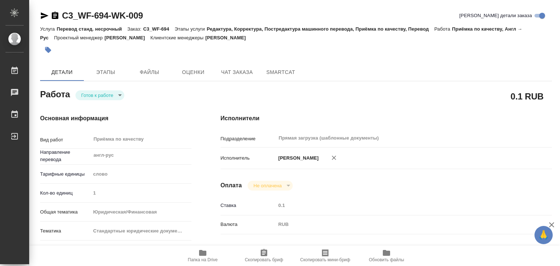
type textarea "x"
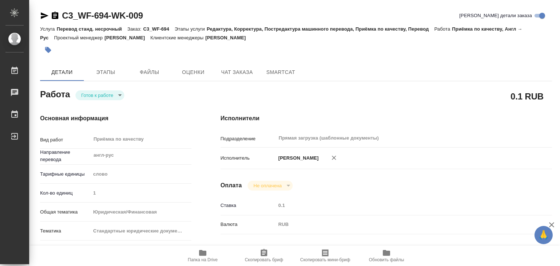
type textarea "x"
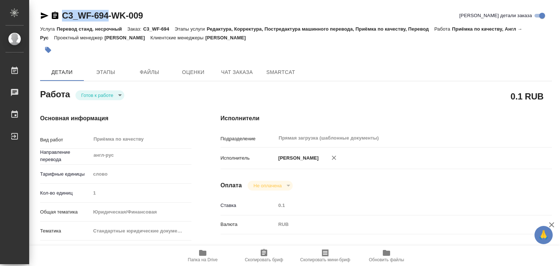
drag, startPoint x: 61, startPoint y: 9, endPoint x: 110, endPoint y: 16, distance: 48.9
click at [110, 16] on div "C3_WF-694-WK-009" at bounding box center [91, 16] width 103 height 12
copy link "C3_WF-694"
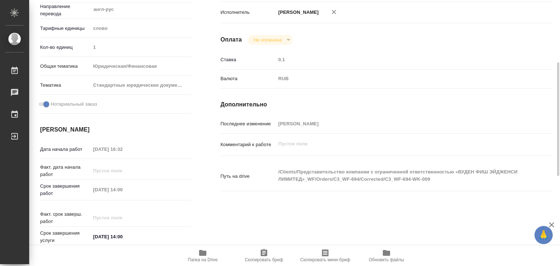
scroll to position [36, 0]
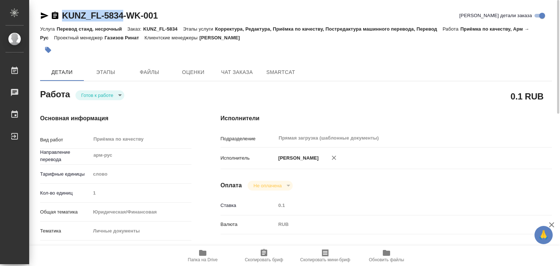
drag, startPoint x: 60, startPoint y: 8, endPoint x: 125, endPoint y: 18, distance: 66.3
copy link "KUNZ_FL-5834"
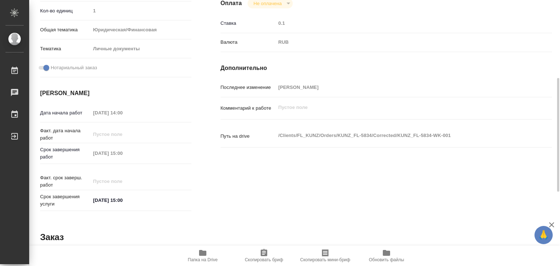
click at [195, 192] on div "Основная информация Вид работ Приёмка по качеству x ​ Направление перевода арм-…" at bounding box center [116, 72] width 180 height 311
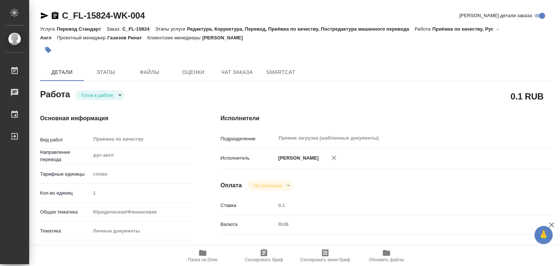
type textarea "x"
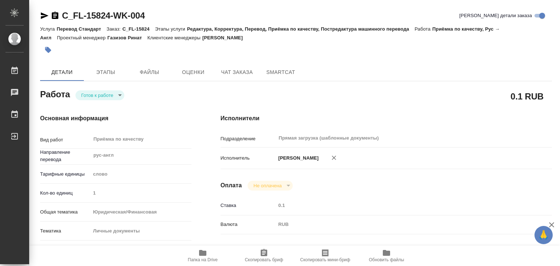
type textarea "x"
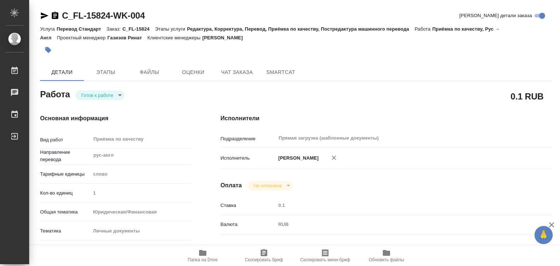
type textarea "x"
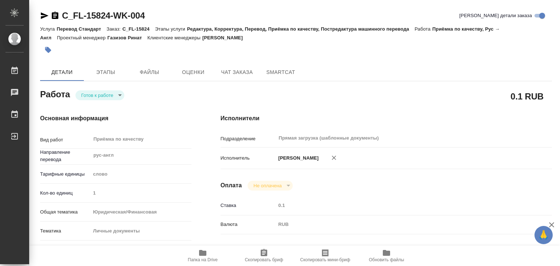
type textarea "x"
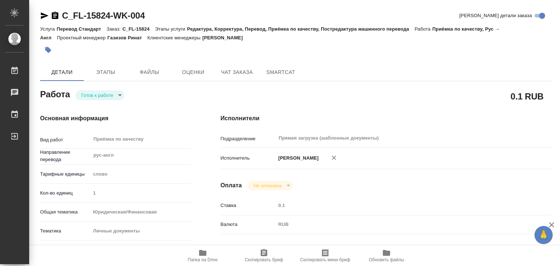
type textarea "x"
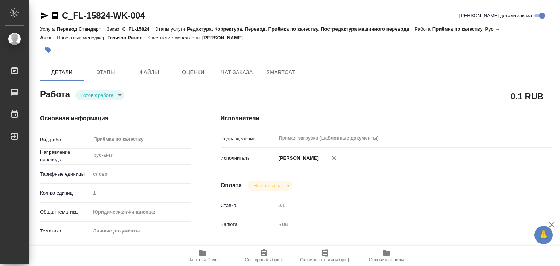
type textarea "x"
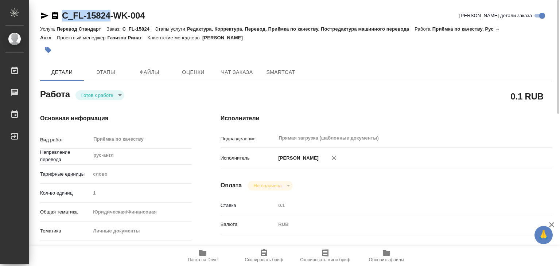
drag, startPoint x: 61, startPoint y: 9, endPoint x: 110, endPoint y: 18, distance: 49.7
copy link "C_FL-15824"
click at [196, 23] on div "C_FL-15824-WK-004 Кратко детали заказа" at bounding box center [296, 17] width 512 height 15
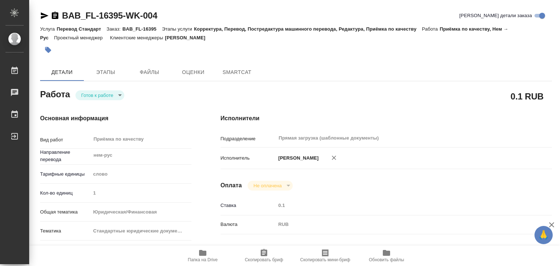
type textarea "x"
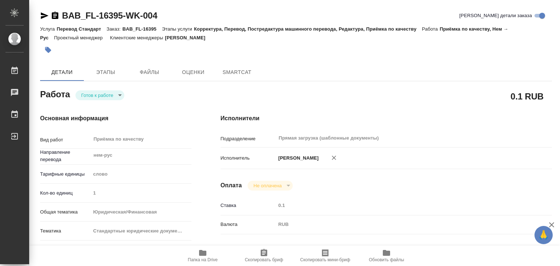
type textarea "x"
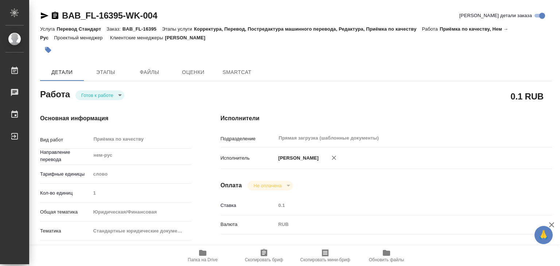
type textarea "x"
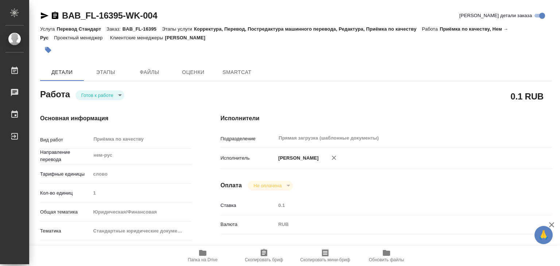
type textarea "x"
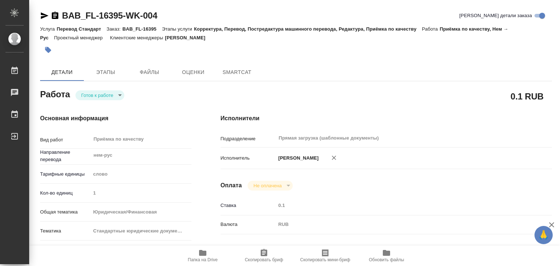
type textarea "x"
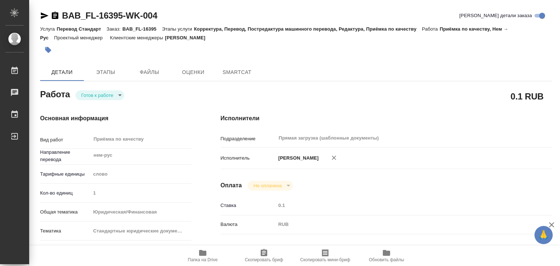
type textarea "x"
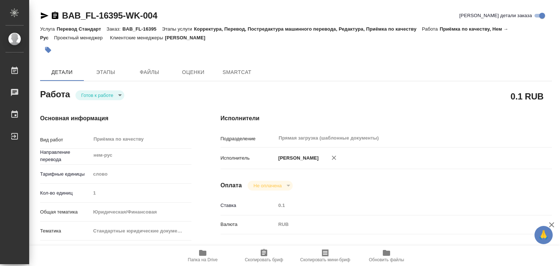
type textarea "x"
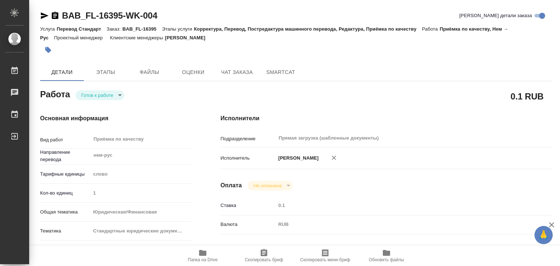
type textarea "x"
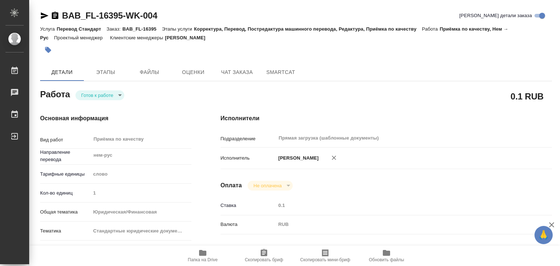
type textarea "x"
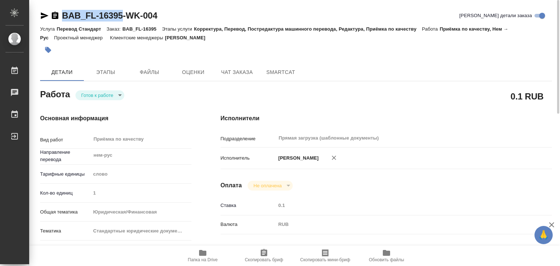
drag, startPoint x: 62, startPoint y: 9, endPoint x: 121, endPoint y: 15, distance: 59.4
copy link "BAB_FL-16395"
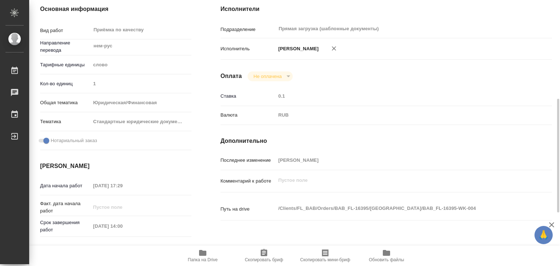
scroll to position [182, 0]
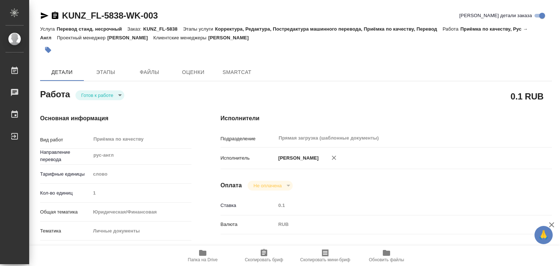
type textarea "x"
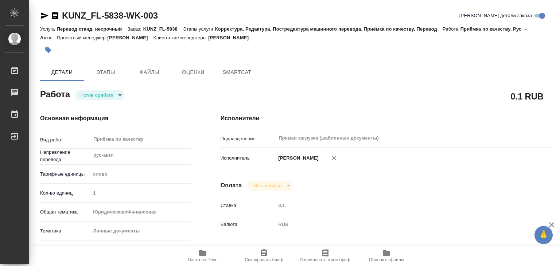
type textarea "x"
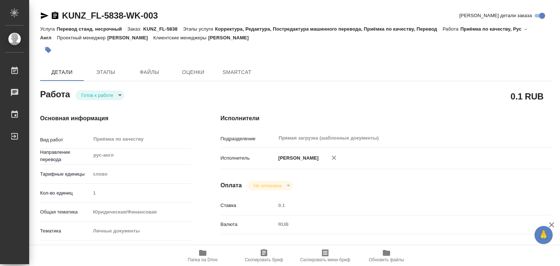
type textarea "x"
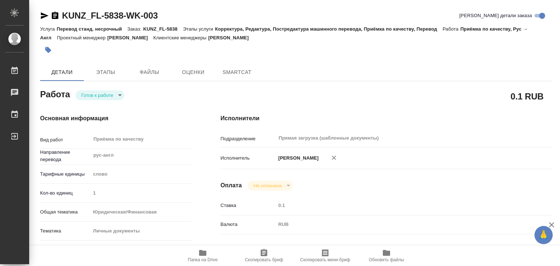
type textarea "x"
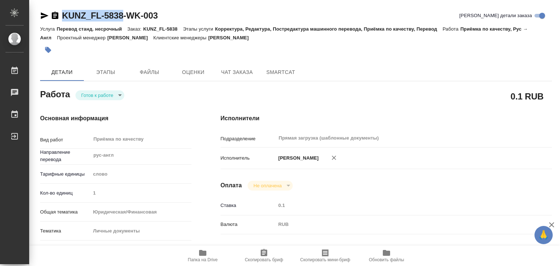
type textarea "x"
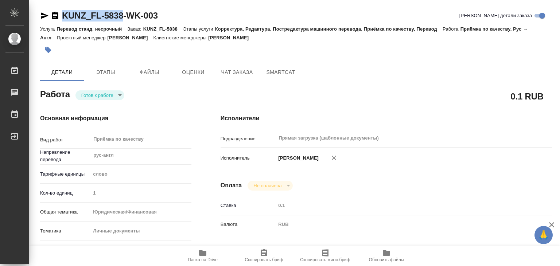
drag, startPoint x: 63, startPoint y: 8, endPoint x: 124, endPoint y: 14, distance: 61.5
copy link "KUNZ_FL-5838"
type textarea "x"
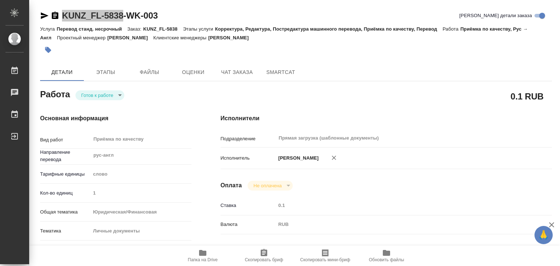
type textarea "x"
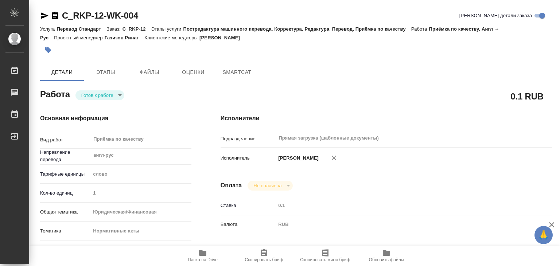
type textarea "x"
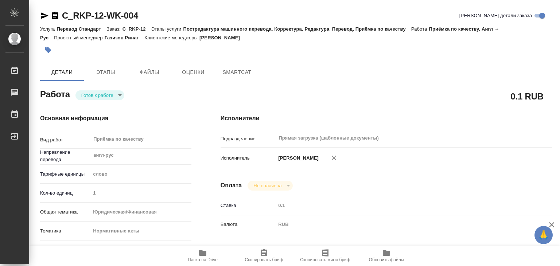
type textarea "x"
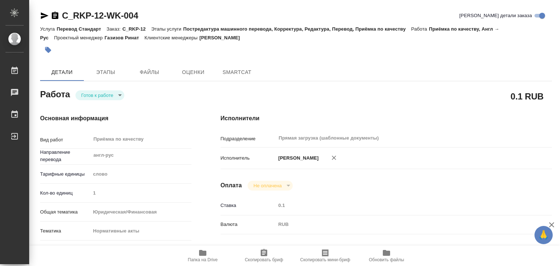
type textarea "x"
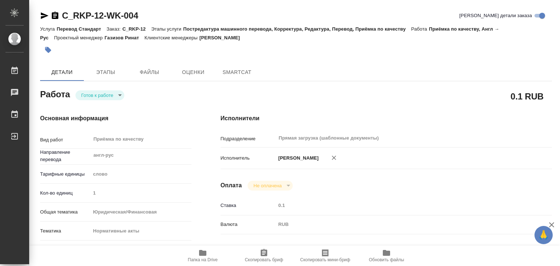
type textarea "x"
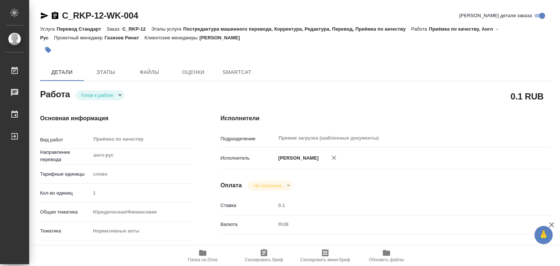
type textarea "x"
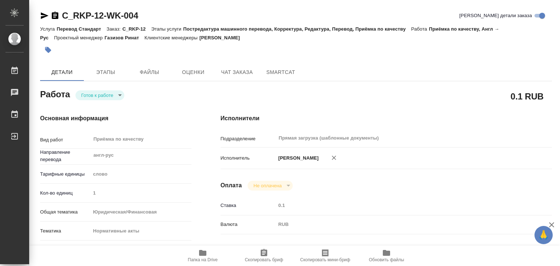
type textarea "x"
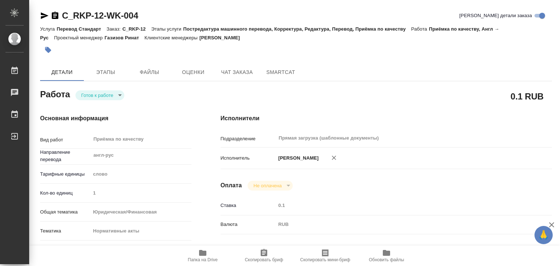
type textarea "x"
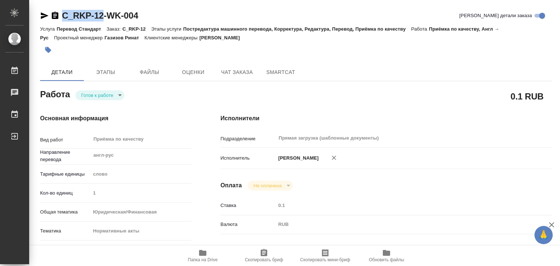
drag, startPoint x: 69, startPoint y: 11, endPoint x: 104, endPoint y: 18, distance: 35.3
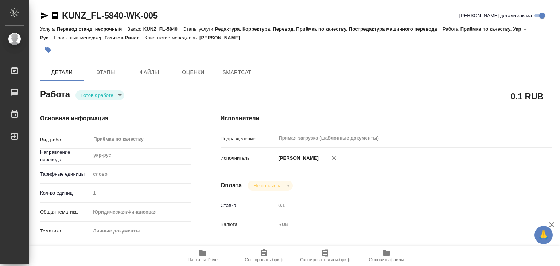
type textarea "x"
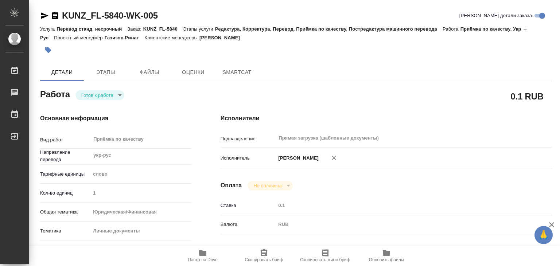
type textarea "x"
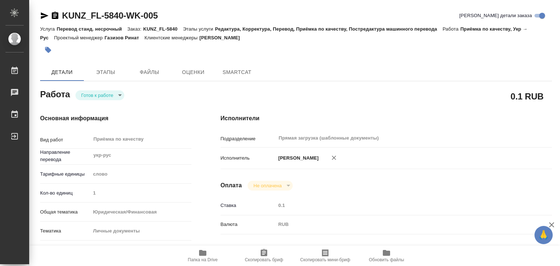
type textarea "x"
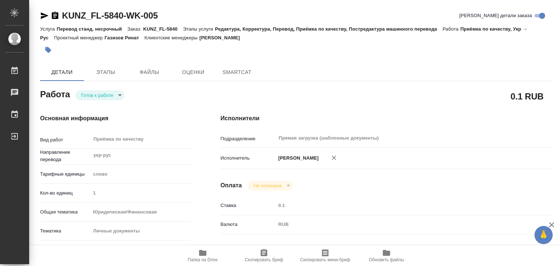
type textarea "x"
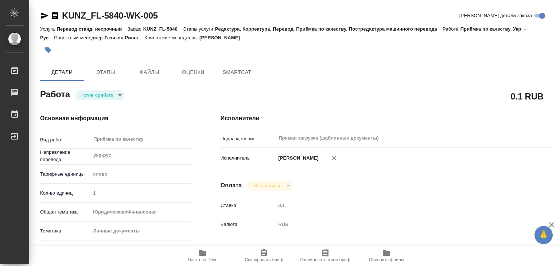
type textarea "x"
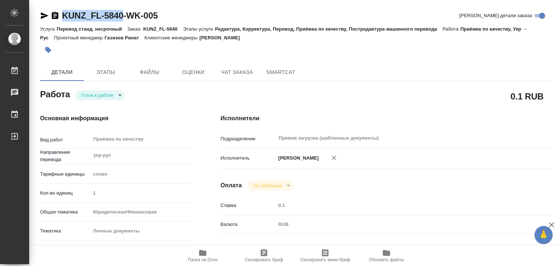
type textarea "x"
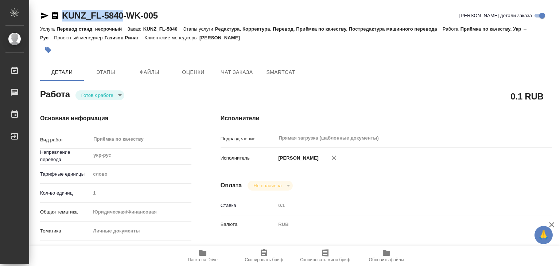
drag, startPoint x: 61, startPoint y: 9, endPoint x: 128, endPoint y: 17, distance: 67.1
copy link "KUNZ_FL-5840"
type textarea "x"
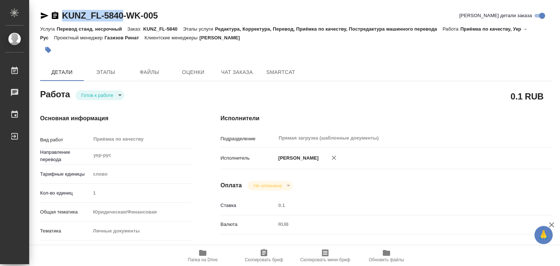
type textarea "x"
click at [194, 17] on div "KUNZ_FL-5840-WK-005 Кратко детали заказа" at bounding box center [296, 16] width 512 height 12
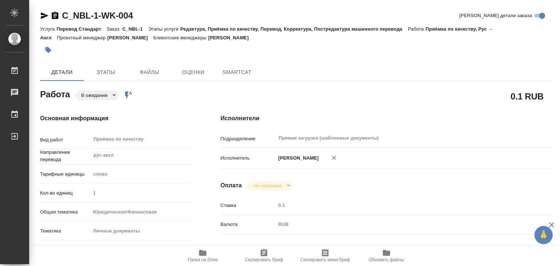
type textarea "x"
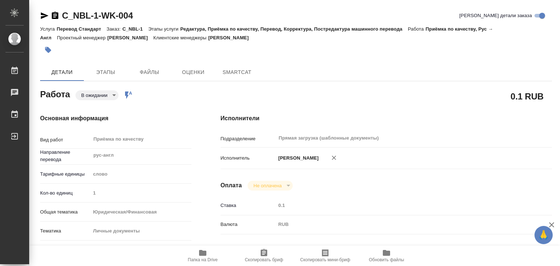
type textarea "x"
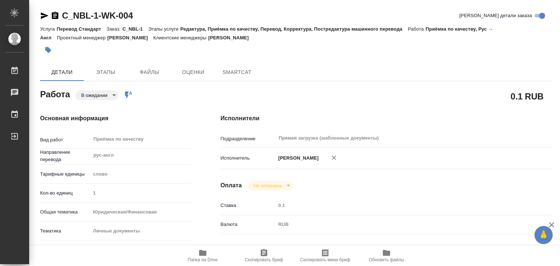
type textarea "x"
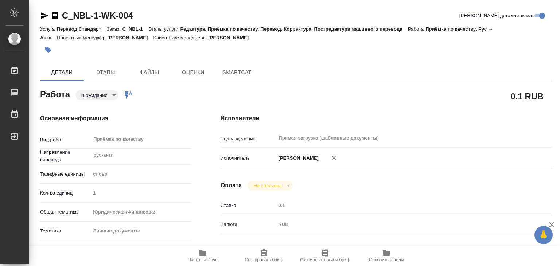
type textarea "x"
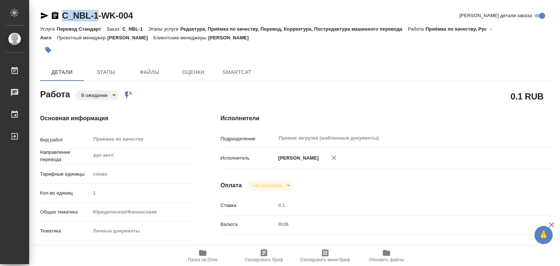
type textarea "x"
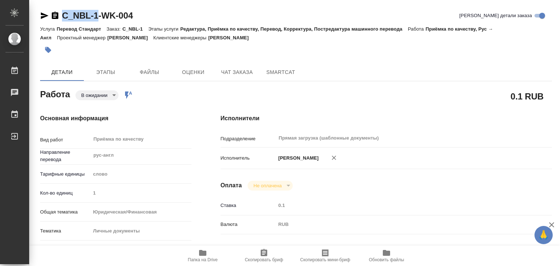
drag, startPoint x: 58, startPoint y: 8, endPoint x: 97, endPoint y: 16, distance: 39.6
type textarea "x"
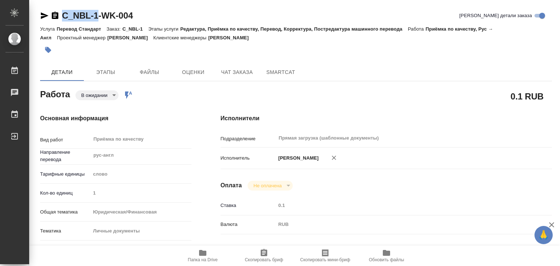
type textarea "x"
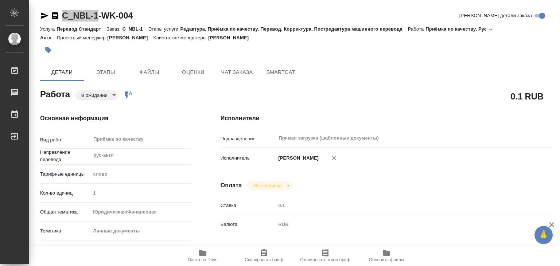
type textarea "x"
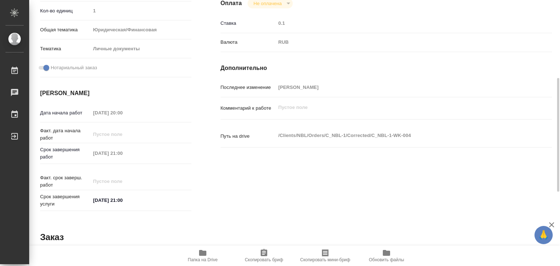
click at [183, 124] on div "Дата начала работ 27.08.2025 20:00" at bounding box center [115, 116] width 151 height 21
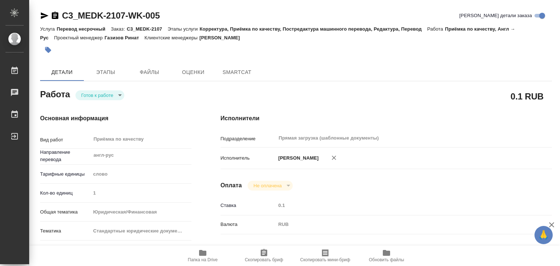
type textarea "x"
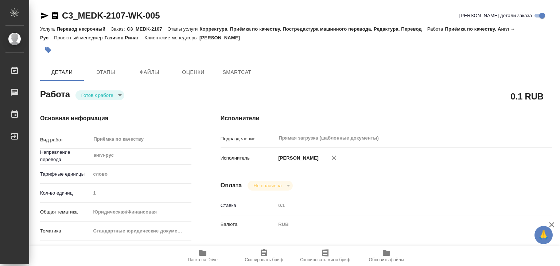
type textarea "x"
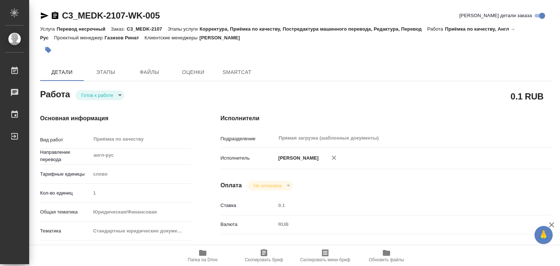
type textarea "x"
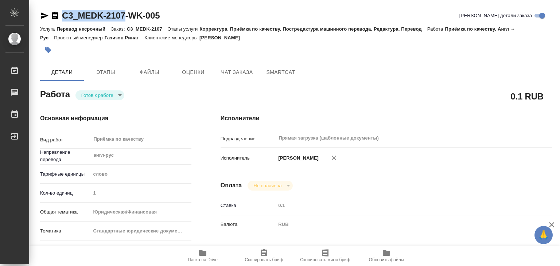
type textarea "x"
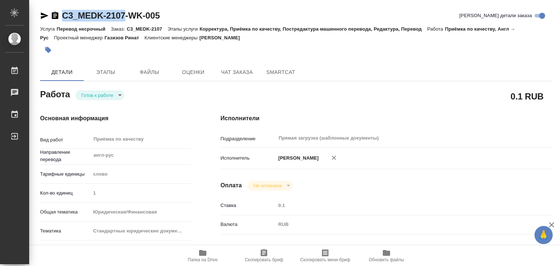
drag, startPoint x: 58, startPoint y: 10, endPoint x: 125, endPoint y: 17, distance: 67.8
click at [125, 17] on div "C3_MEDK-2107-WK-005" at bounding box center [100, 16] width 120 height 12
copy link "C3_MEDK-2107"
type textarea "x"
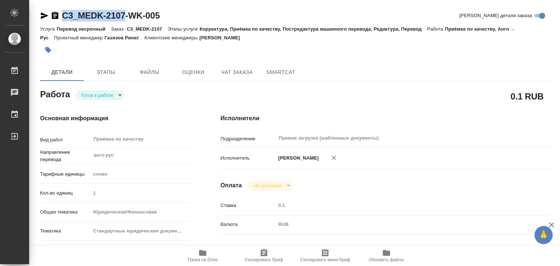
type textarea "x"
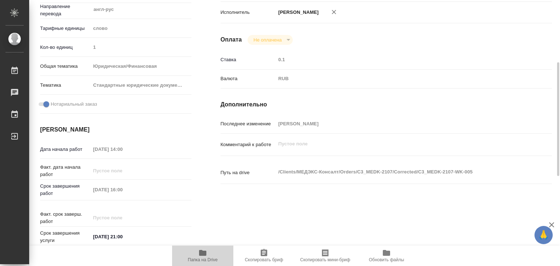
click at [206, 257] on span "Папка на Drive" at bounding box center [203, 259] width 30 height 5
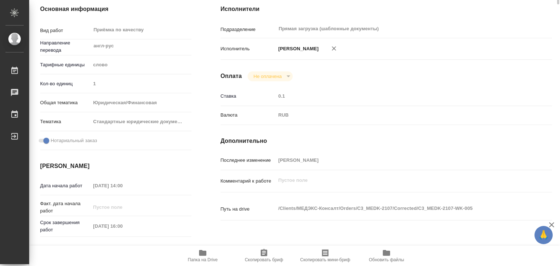
scroll to position [0, 0]
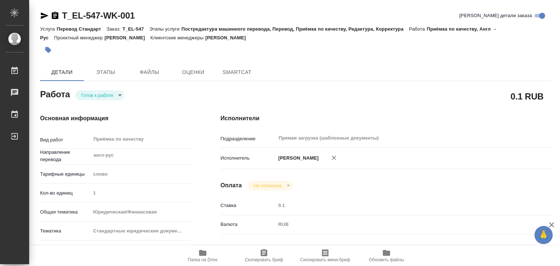
type textarea "x"
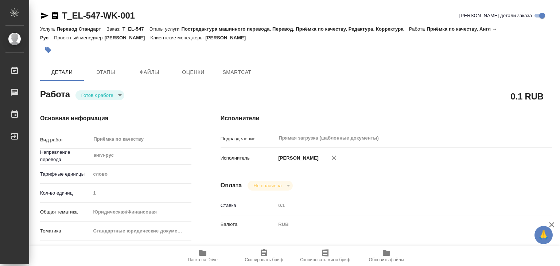
type textarea "x"
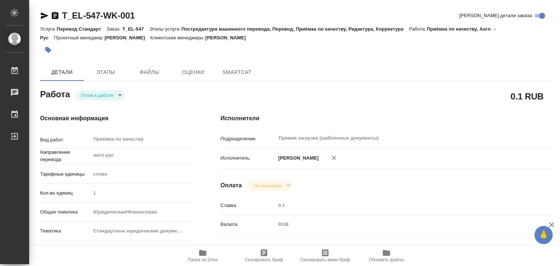
type textarea "x"
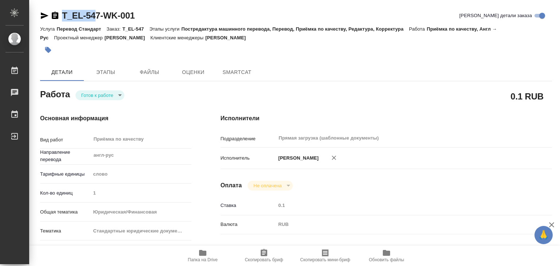
type textarea "x"
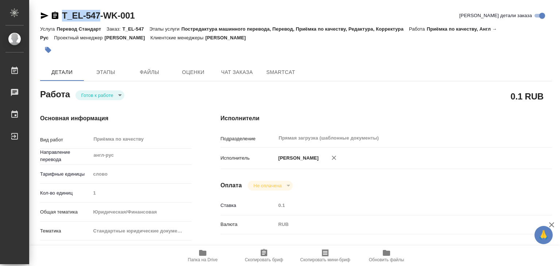
drag, startPoint x: 59, startPoint y: 8, endPoint x: 99, endPoint y: 16, distance: 40.6
copy link "T_EL-547"
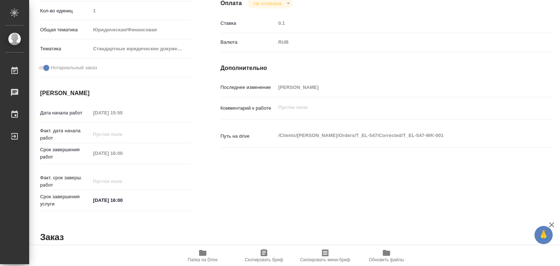
type textarea "x"
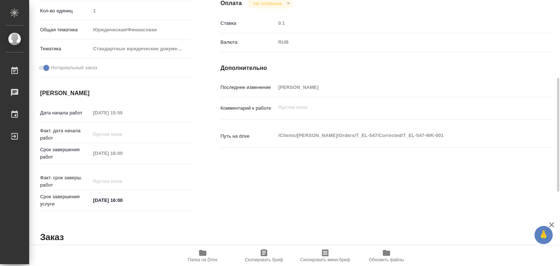
type textarea "x"
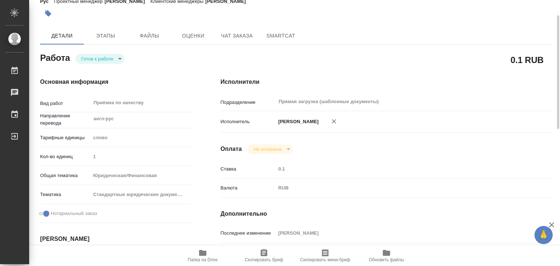
scroll to position [0, 0]
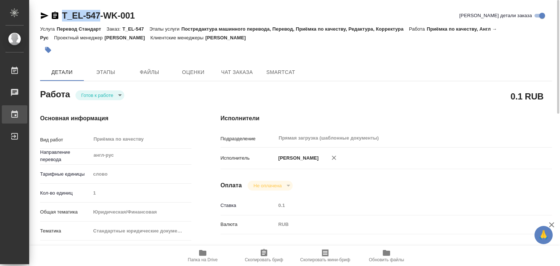
type textarea "x"
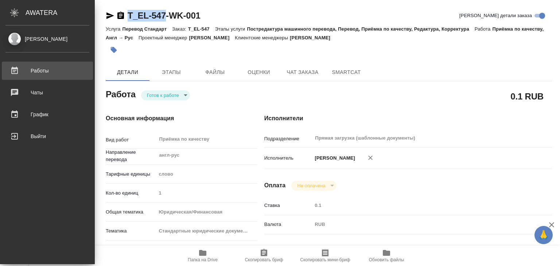
type textarea "x"
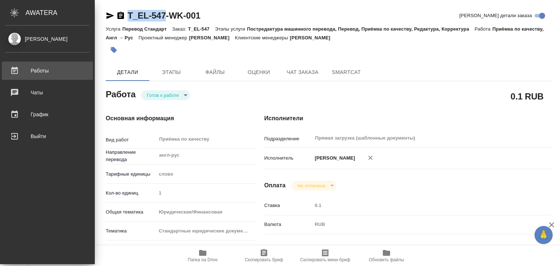
click at [33, 75] on div "Работы" at bounding box center [47, 70] width 84 height 11
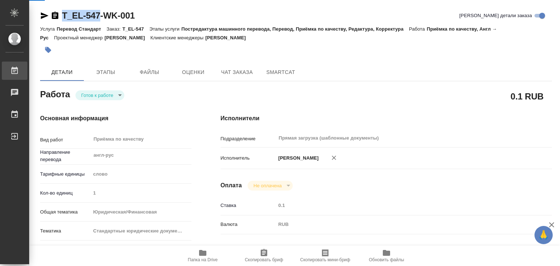
type textarea "x"
